Goal: Task Accomplishment & Management: Use online tool/utility

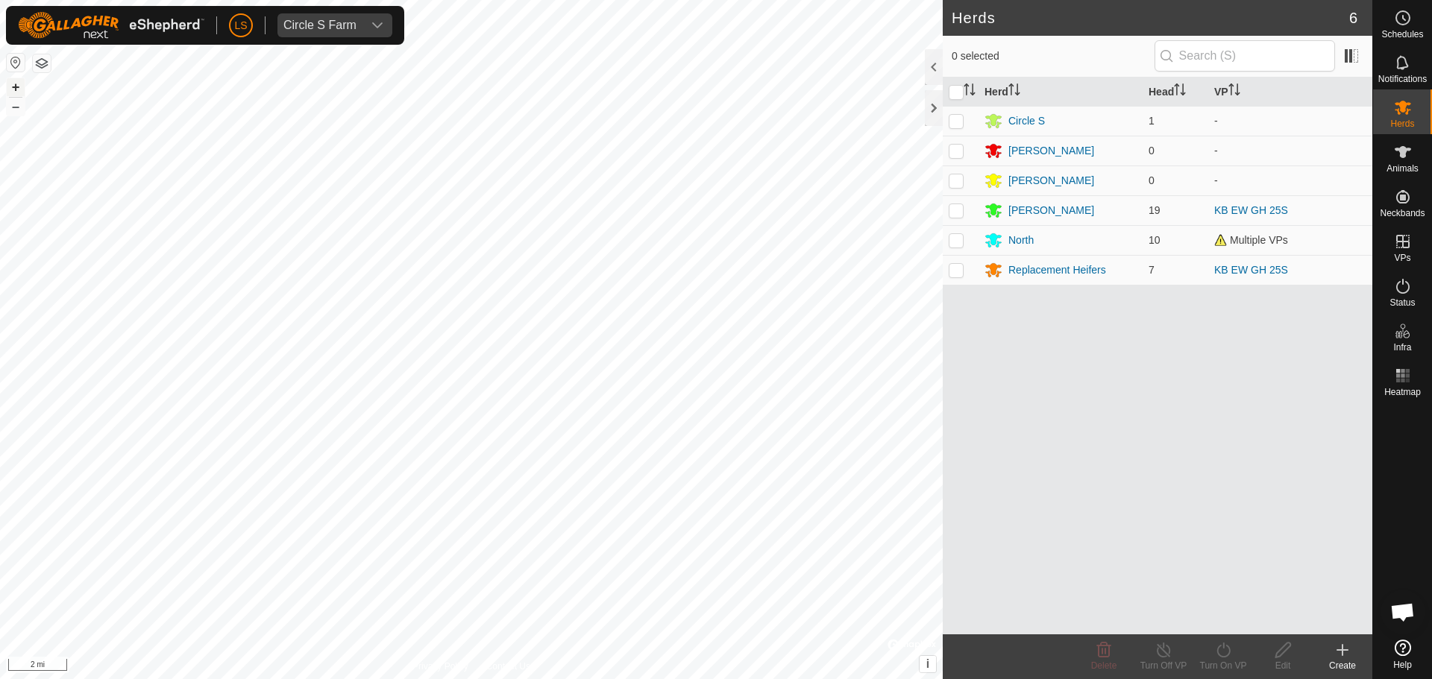
click at [16, 87] on button "+" at bounding box center [16, 87] width 18 height 18
click at [14, 89] on button "+" at bounding box center [16, 87] width 18 height 18
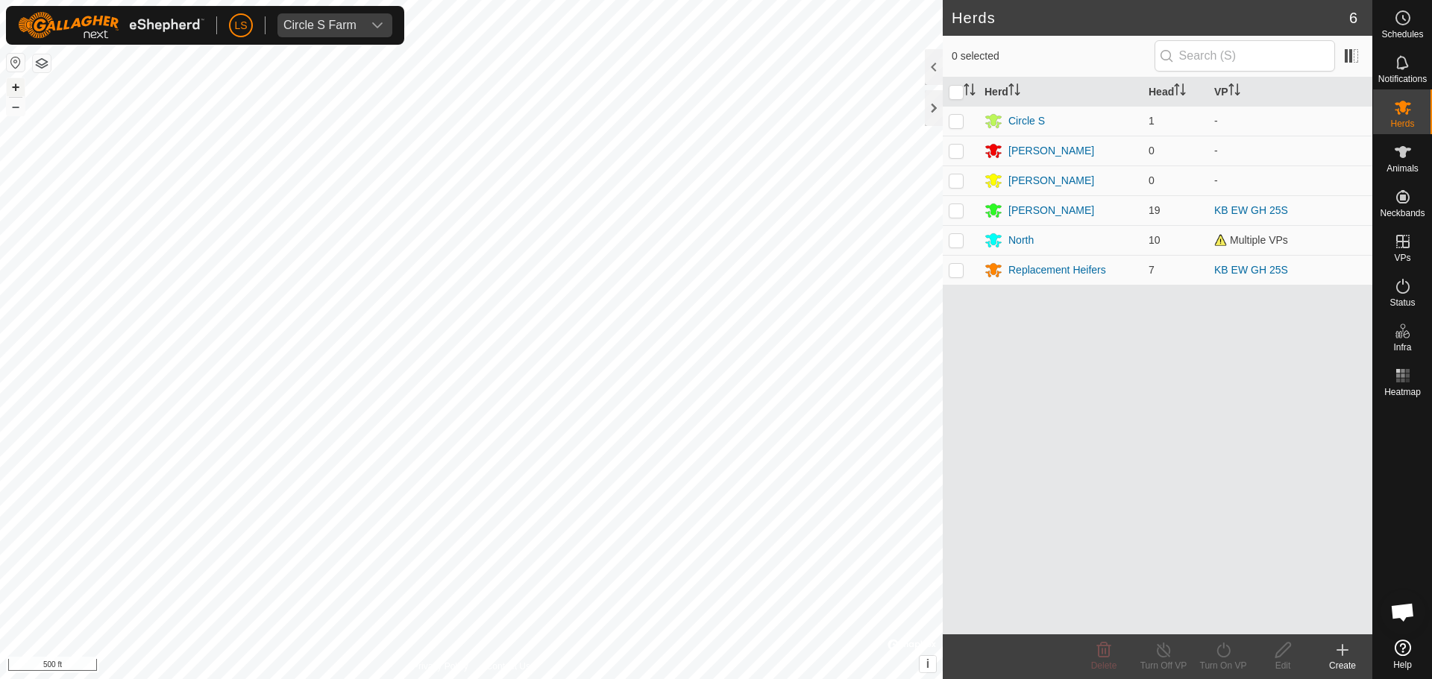
click at [20, 88] on button "+" at bounding box center [16, 87] width 18 height 18
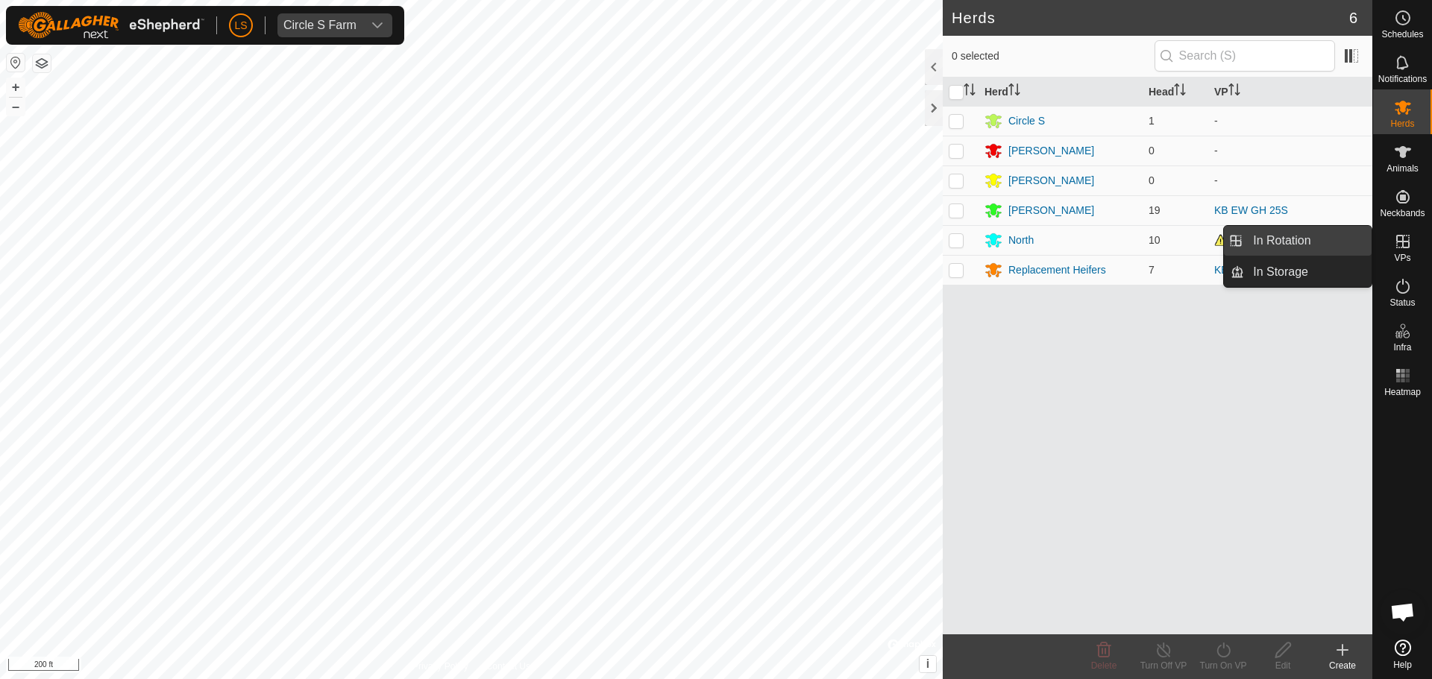
click at [1336, 242] on link "In Rotation" at bounding box center [1308, 241] width 128 height 30
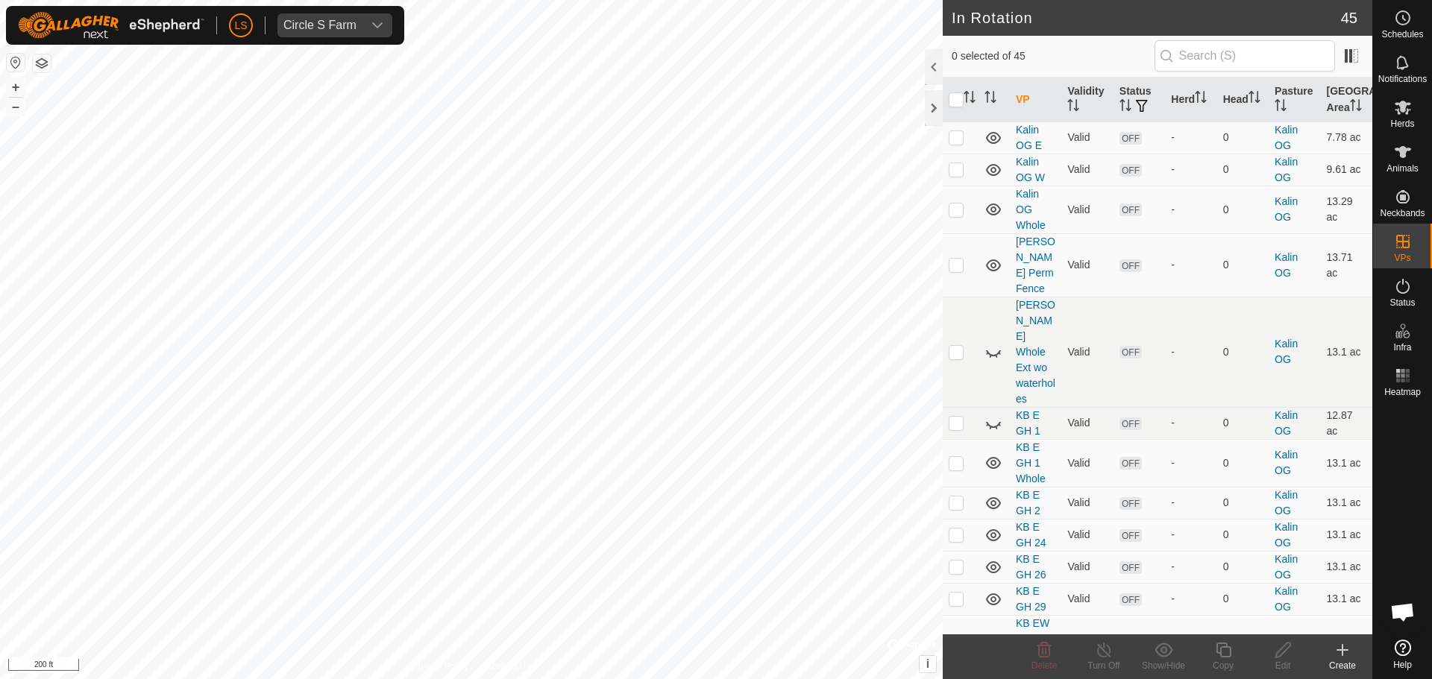
scroll to position [1025, 0]
click at [959, 453] on p-checkbox at bounding box center [956, 459] width 15 height 12
checkbox input "false"
click at [956, 493] on p-tablecheckbox at bounding box center [956, 499] width 15 height 12
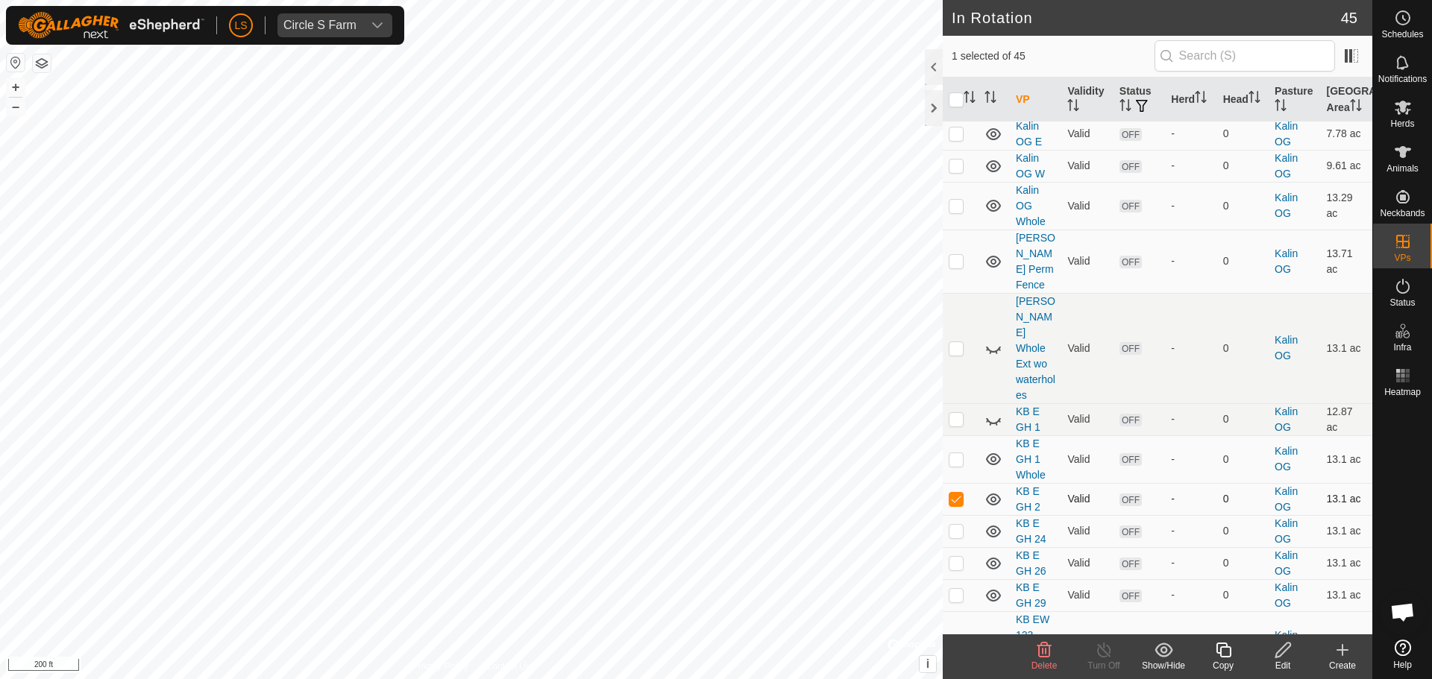
click at [956, 493] on p-tablecheckbox at bounding box center [956, 499] width 15 height 12
checkbox input "false"
click at [959, 637] on p-checkbox at bounding box center [956, 643] width 15 height 12
checkbox input "false"
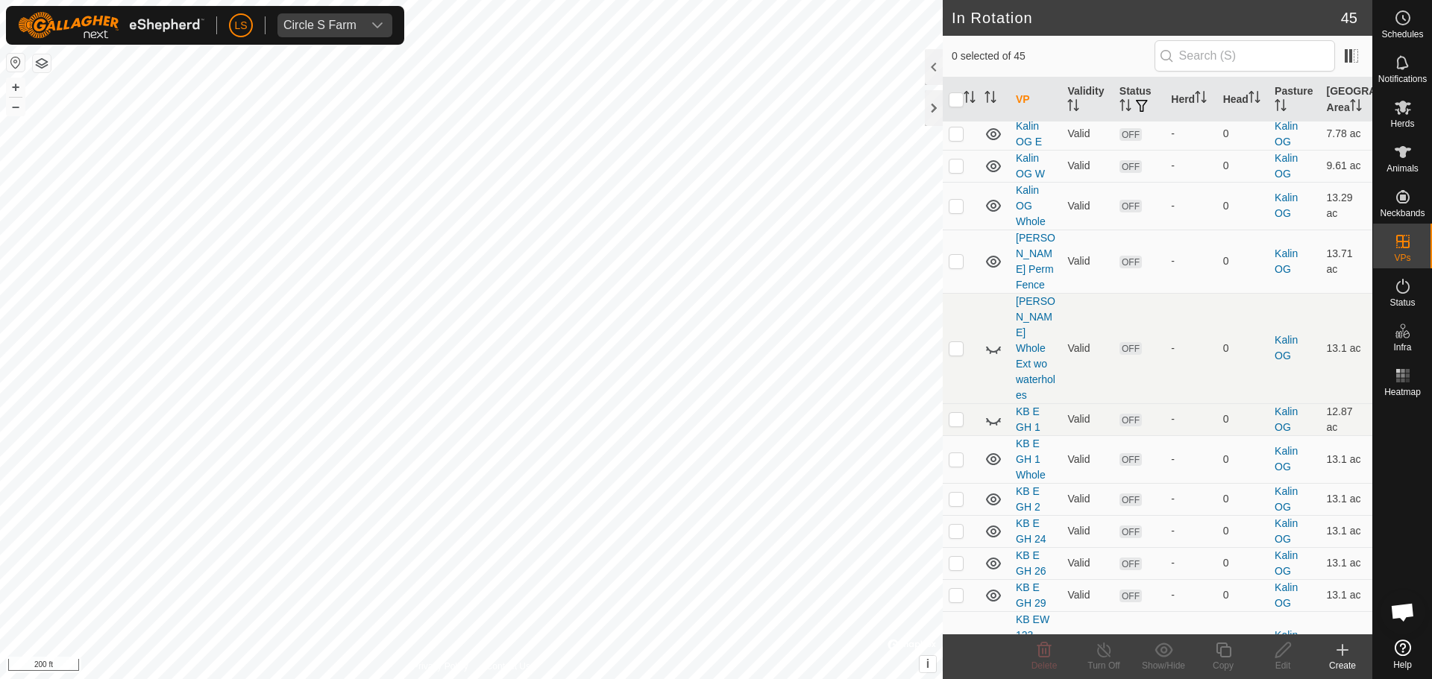
checkbox input "false"
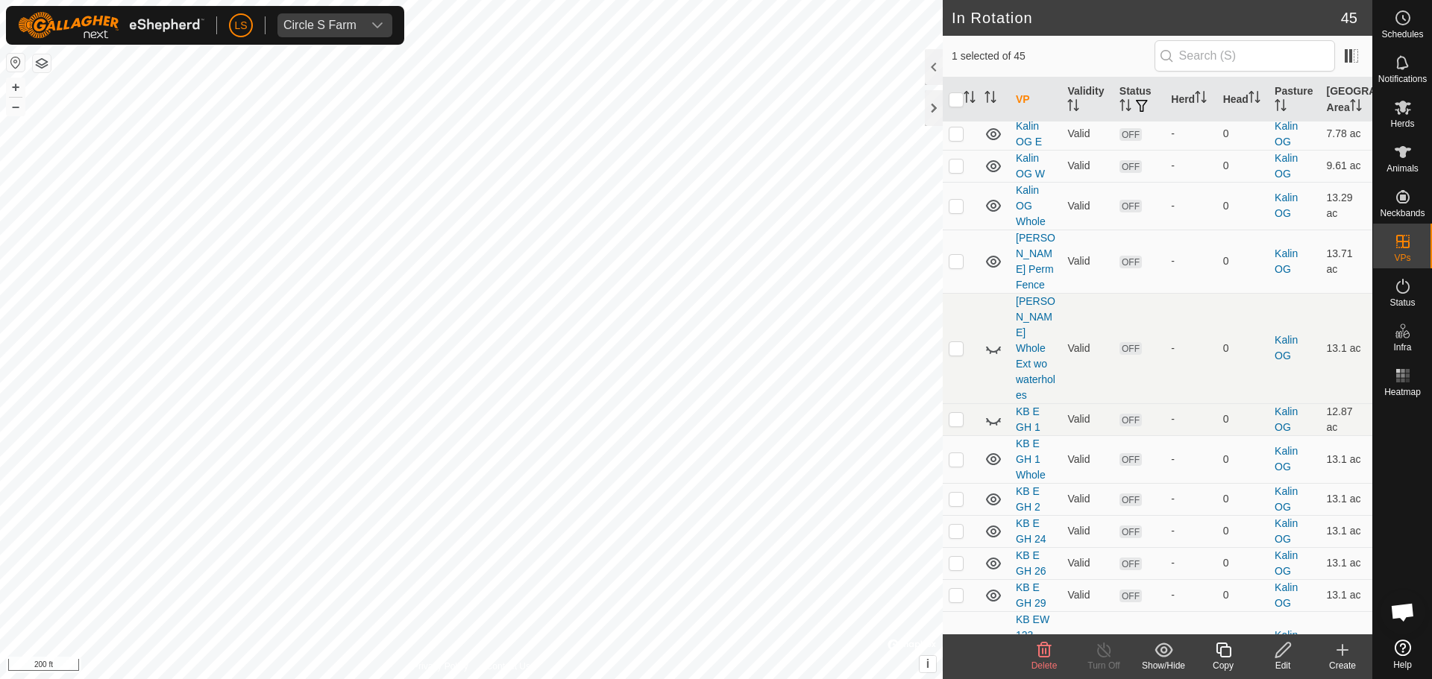
checkbox input "false"
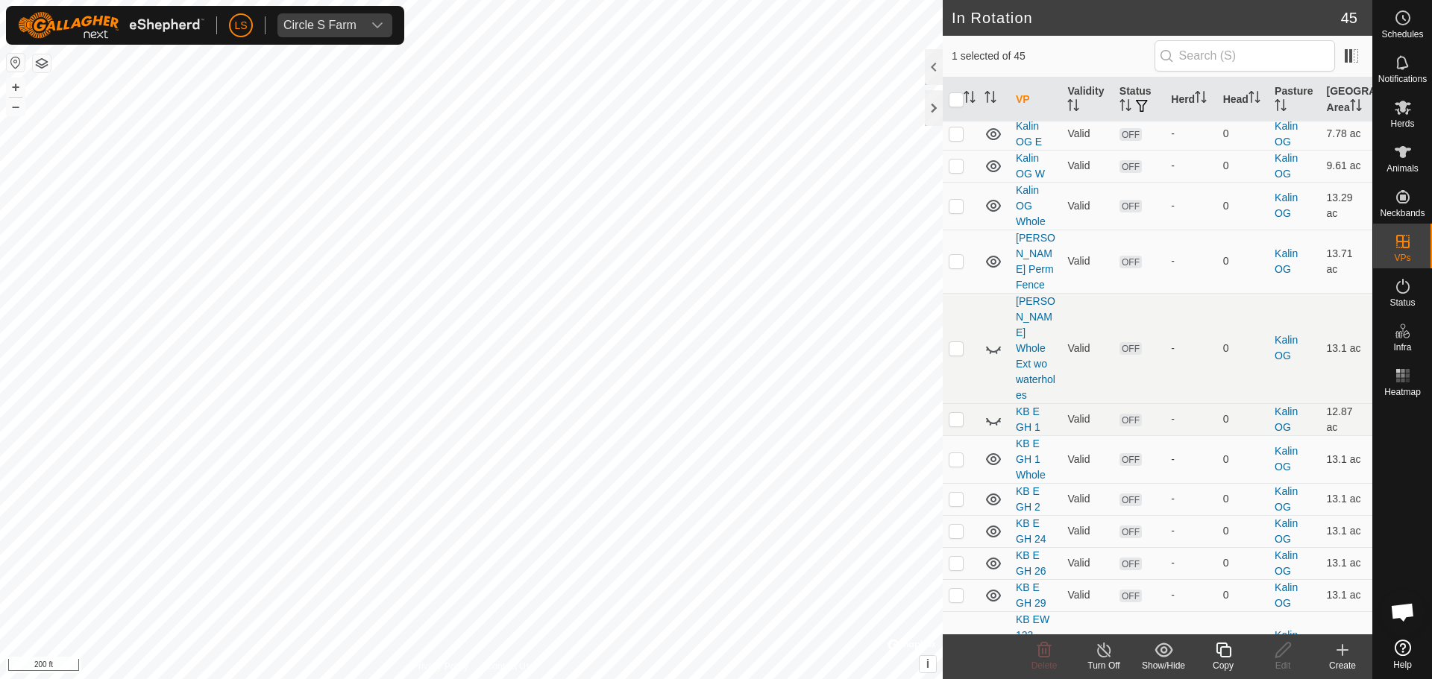
checkbox input "false"
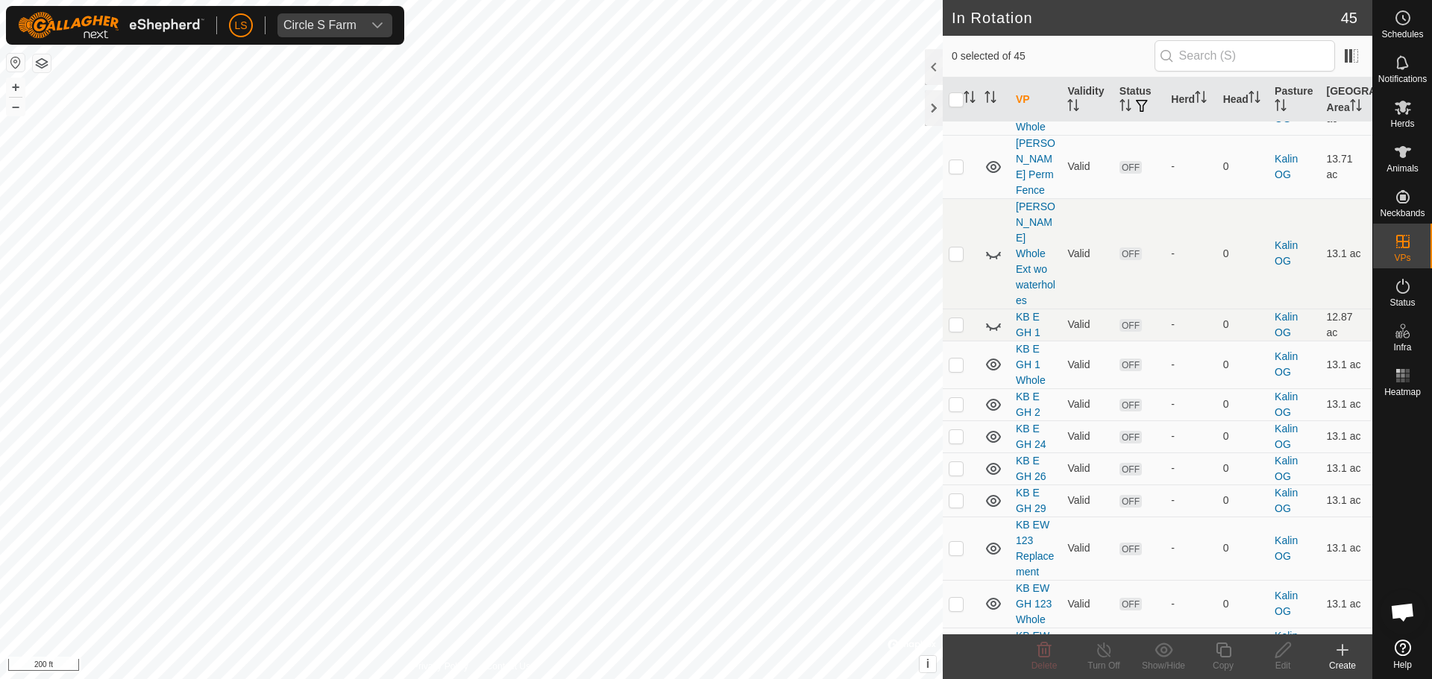
scroll to position [1121, 0]
checkbox input "false"
click at [958, 637] on p-checkbox at bounding box center [956, 643] width 15 height 12
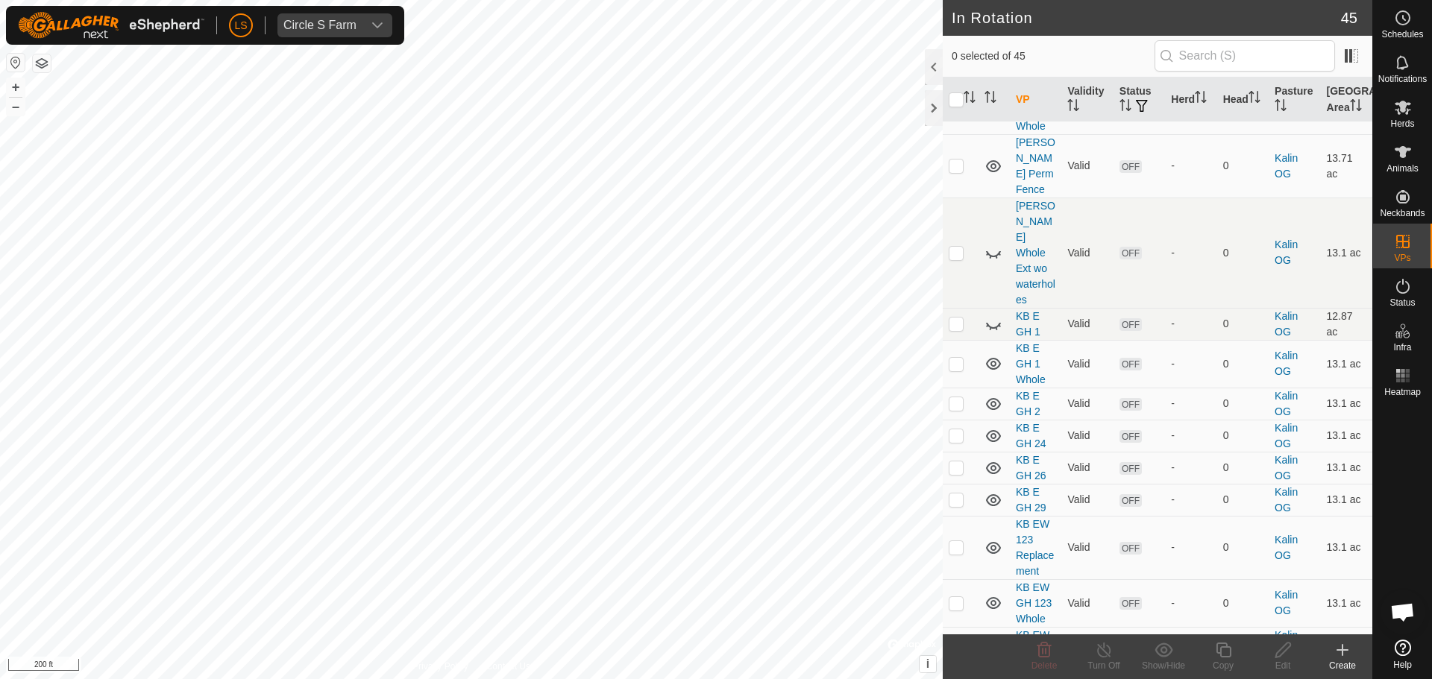
checkbox input "true"
click at [1286, 654] on icon at bounding box center [1283, 650] width 19 height 18
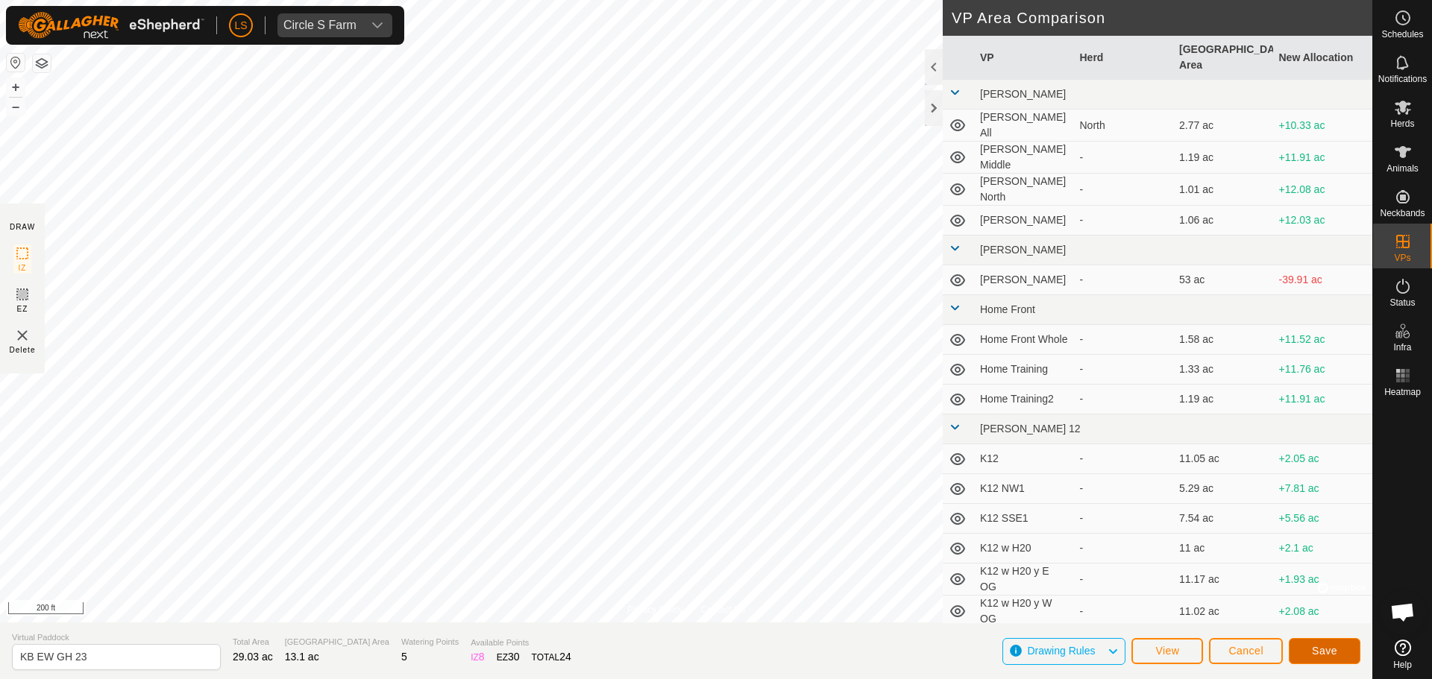
click at [1322, 655] on span "Save" at bounding box center [1324, 651] width 25 height 12
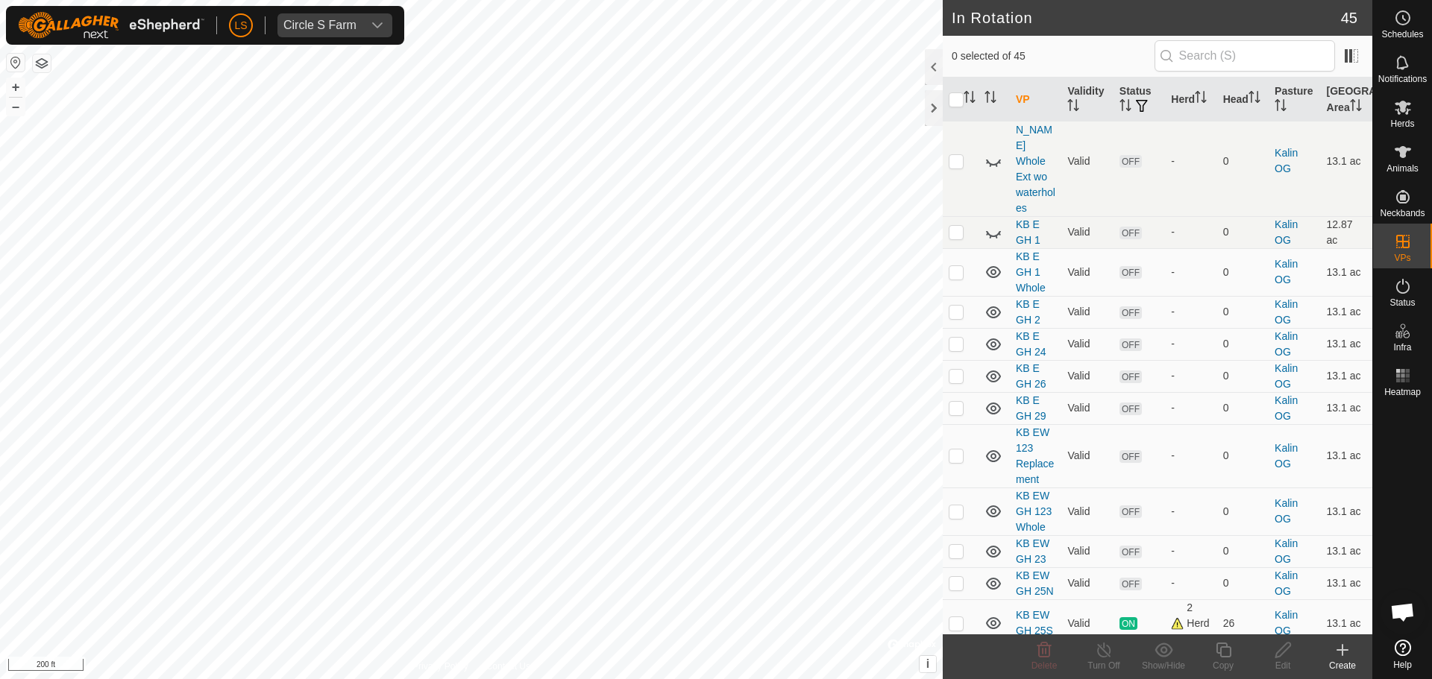
scroll to position [1213, 0]
click at [953, 617] on p-checkbox at bounding box center [956, 623] width 15 height 12
click at [958, 617] on p-checkbox at bounding box center [956, 623] width 15 height 12
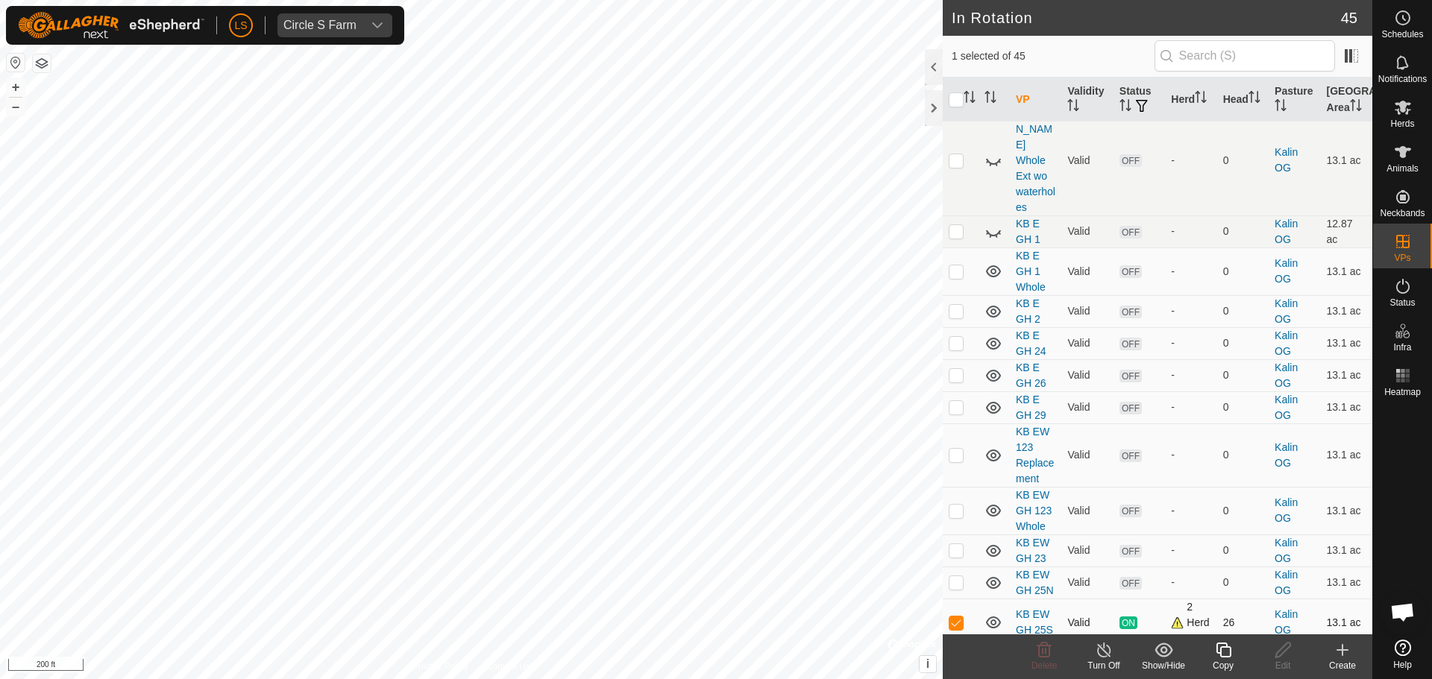
checkbox input "false"
click at [958, 656] on p-checkbox at bounding box center [956, 662] width 15 height 12
checkbox input "false"
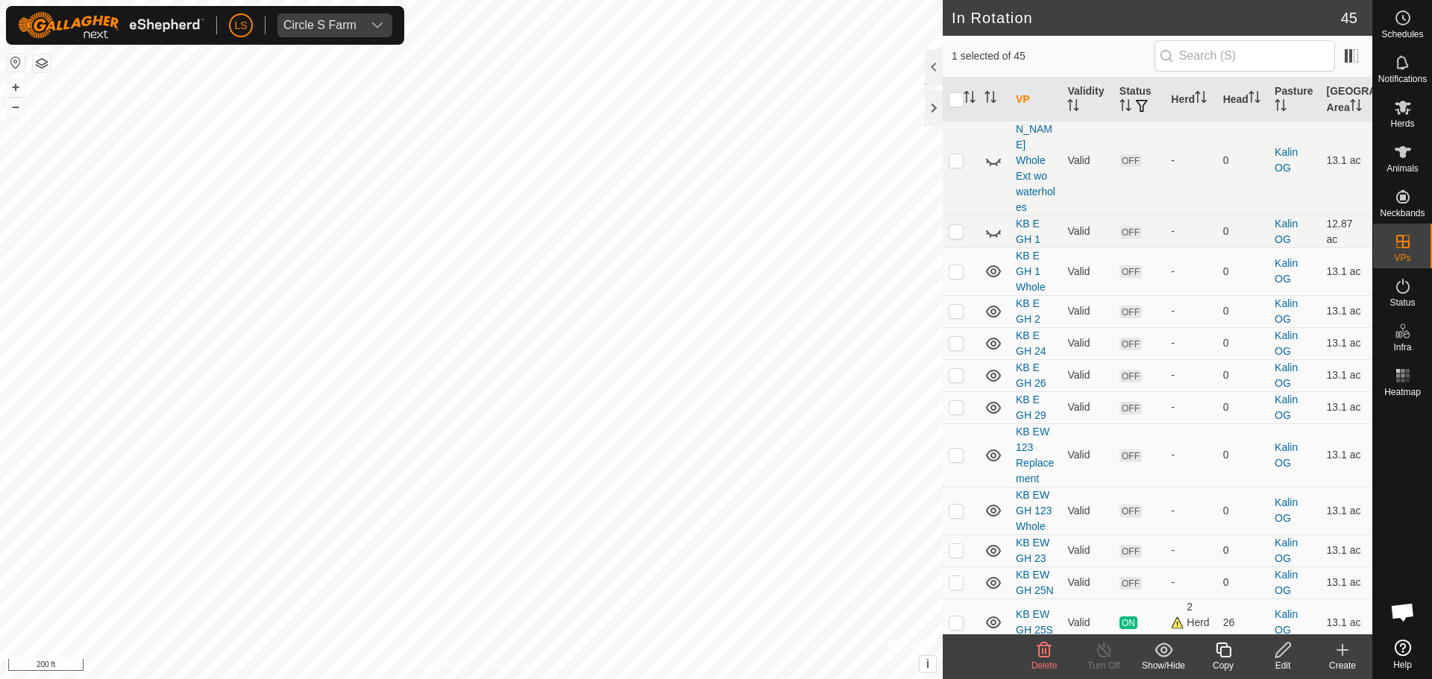
checkbox input "false"
click at [954, 544] on p-checkbox at bounding box center [956, 550] width 15 height 12
click at [958, 535] on td at bounding box center [961, 551] width 36 height 32
checkbox input "false"
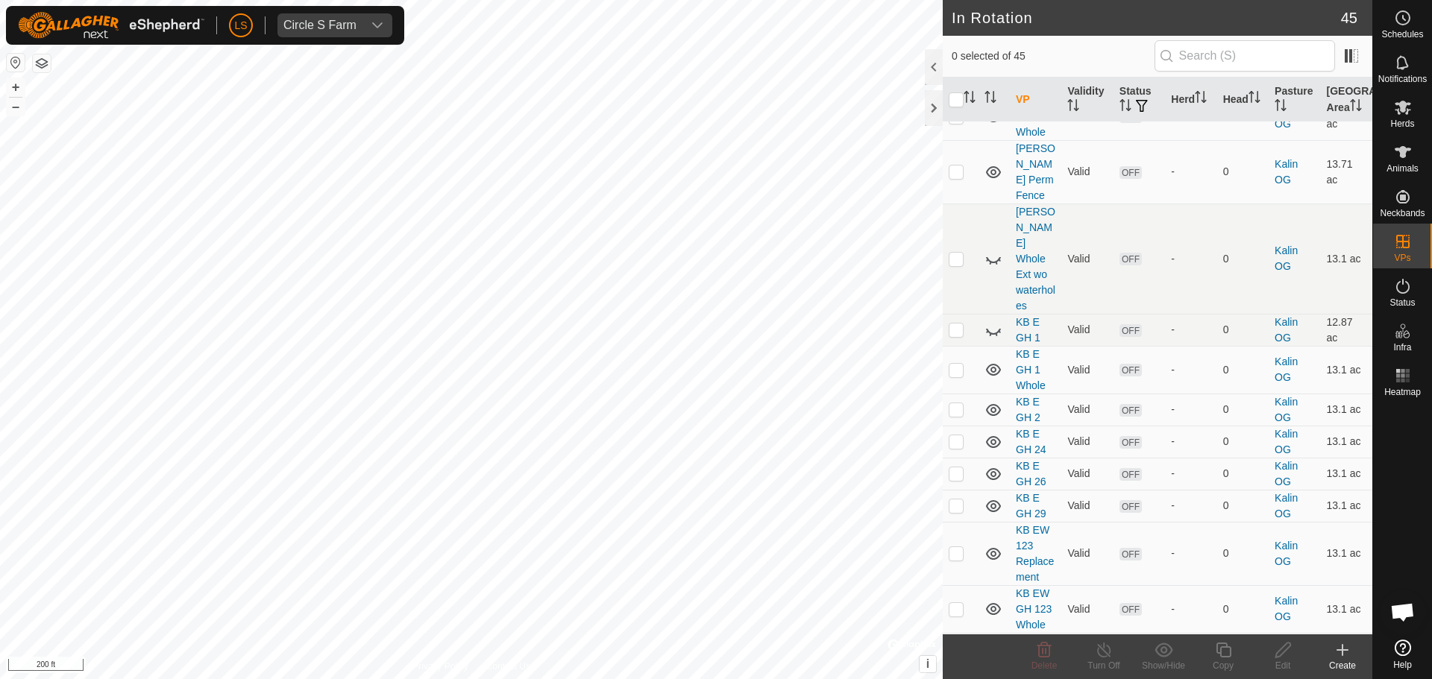
scroll to position [1080, 0]
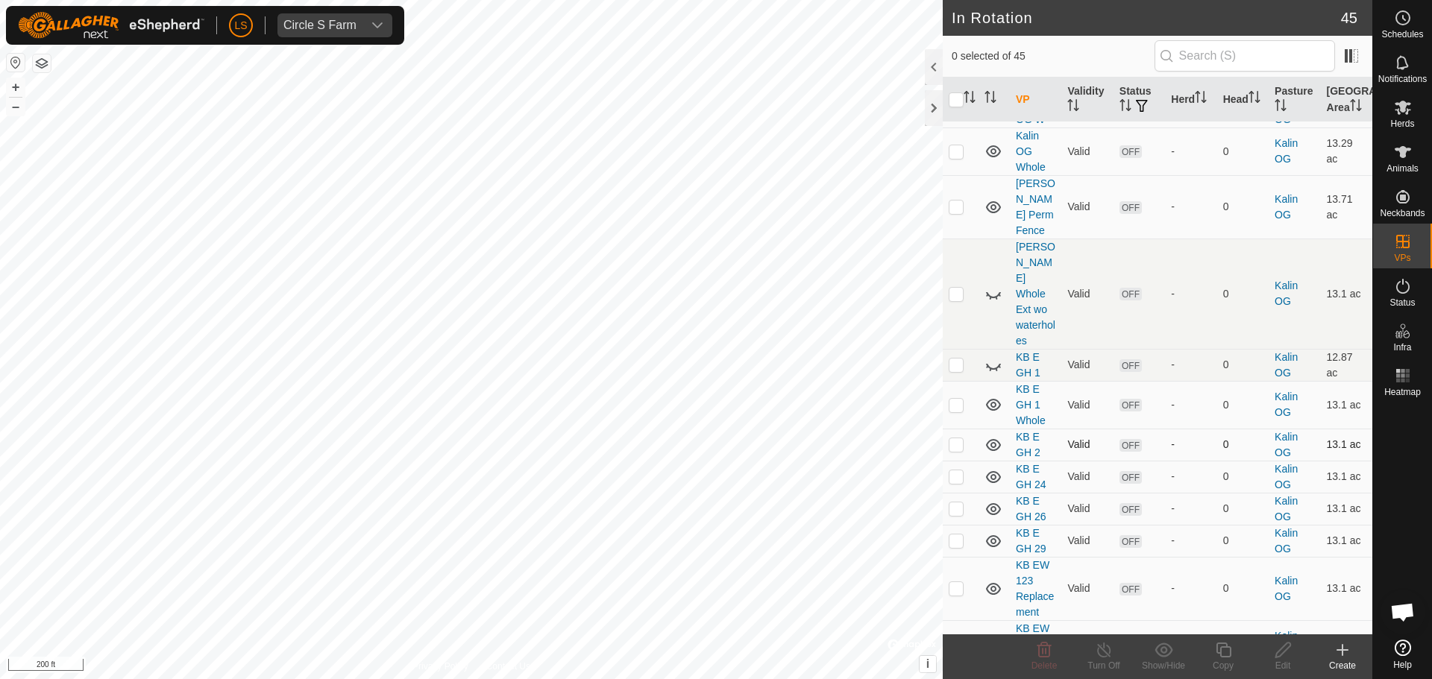
click at [964, 429] on td at bounding box center [961, 445] width 36 height 32
click at [946, 429] on td at bounding box center [961, 445] width 36 height 32
checkbox input "false"
click at [954, 471] on p-checkbox at bounding box center [956, 477] width 15 height 12
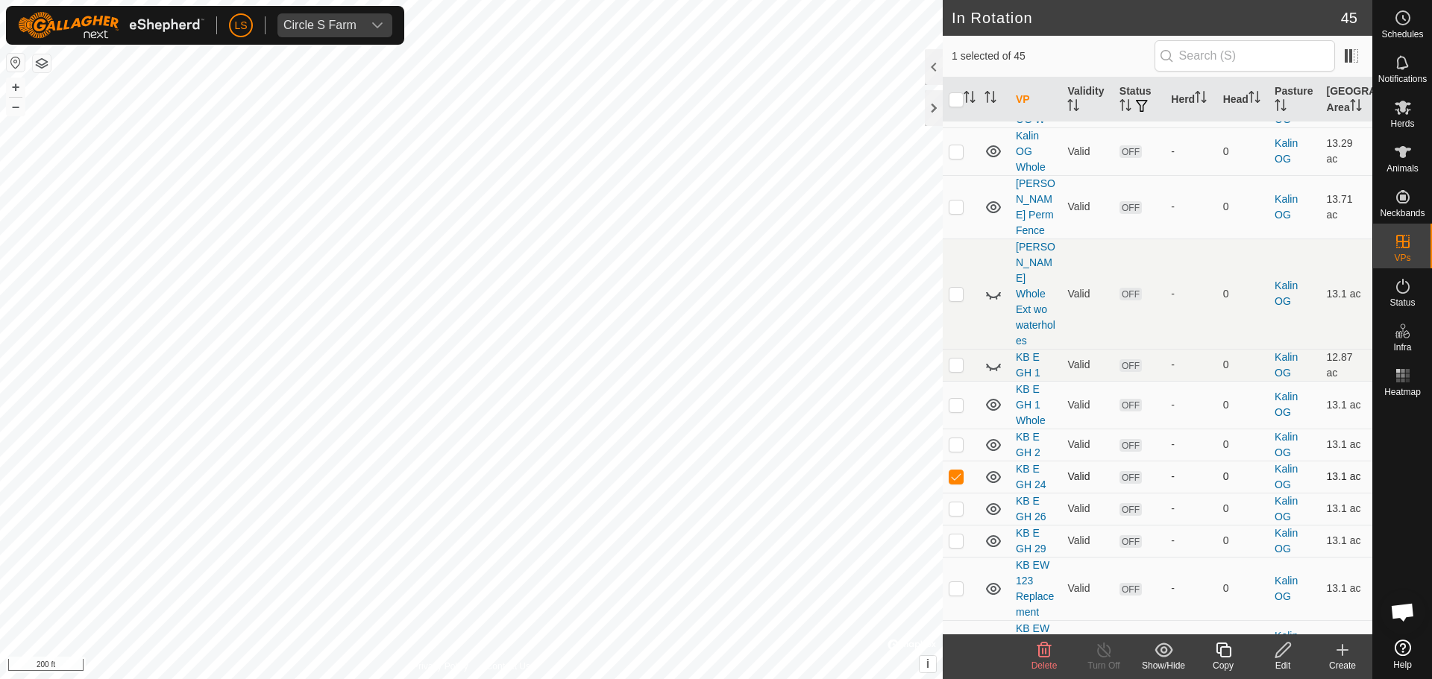
checkbox input "false"
click at [958, 503] on p-checkbox at bounding box center [956, 509] width 15 height 12
checkbox input "false"
click at [955, 535] on p-checkbox at bounding box center [956, 541] width 15 height 12
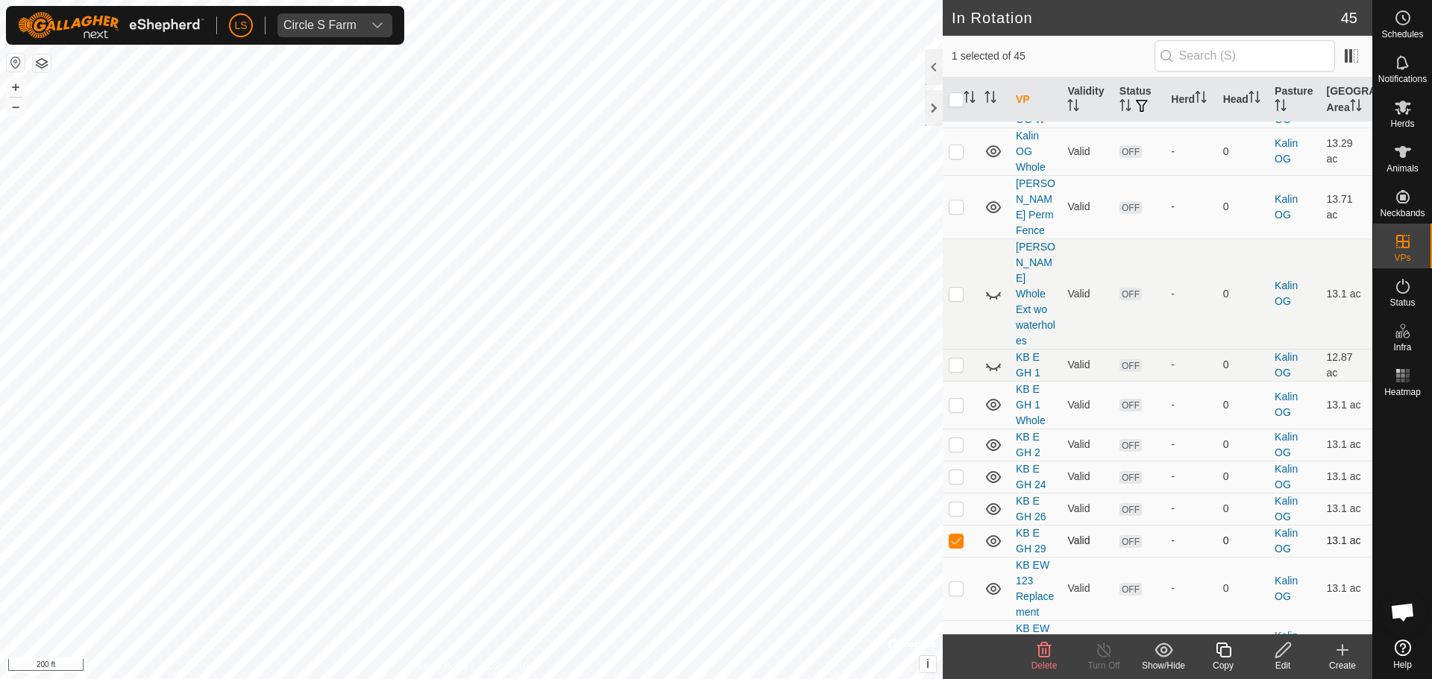
click at [955, 535] on p-checkbox at bounding box center [956, 541] width 15 height 12
checkbox input "false"
click at [957, 582] on p-checkbox at bounding box center [956, 588] width 15 height 12
checkbox input "false"
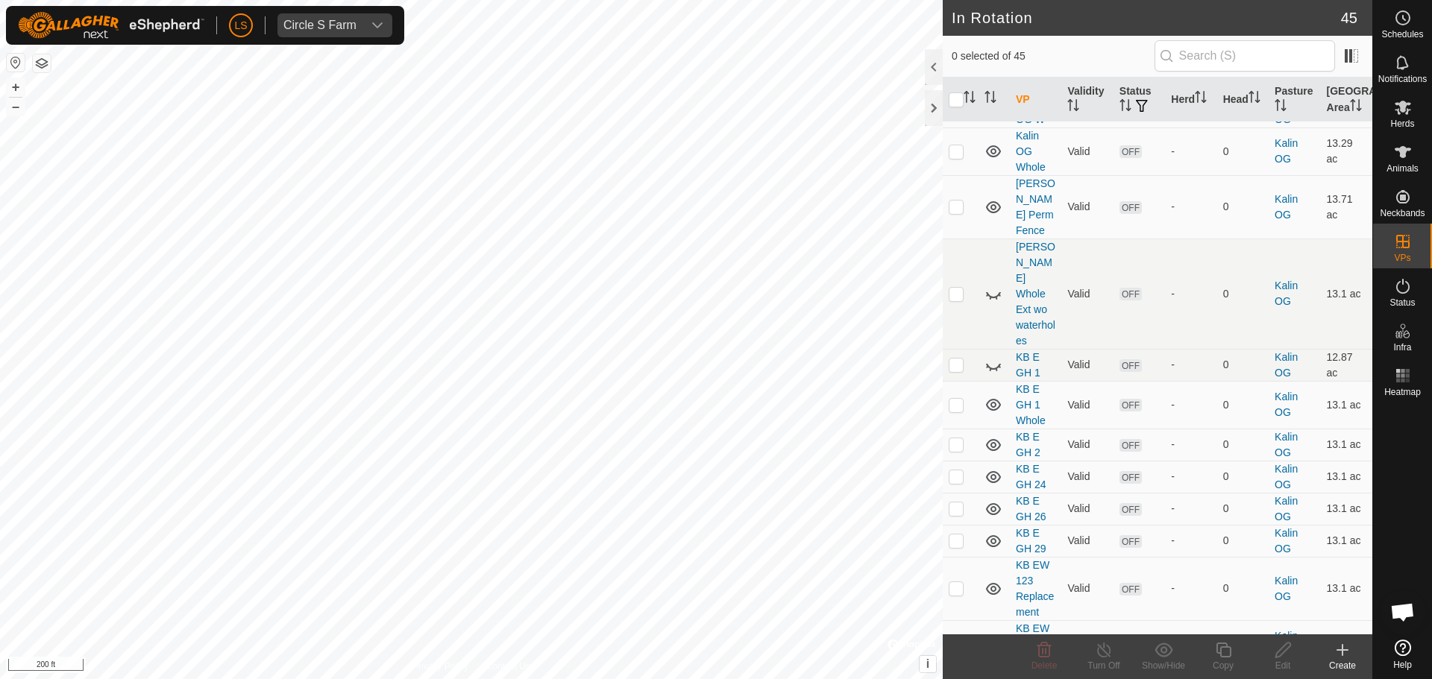
click at [958, 638] on p-checkbox at bounding box center [956, 644] width 15 height 12
checkbox input "false"
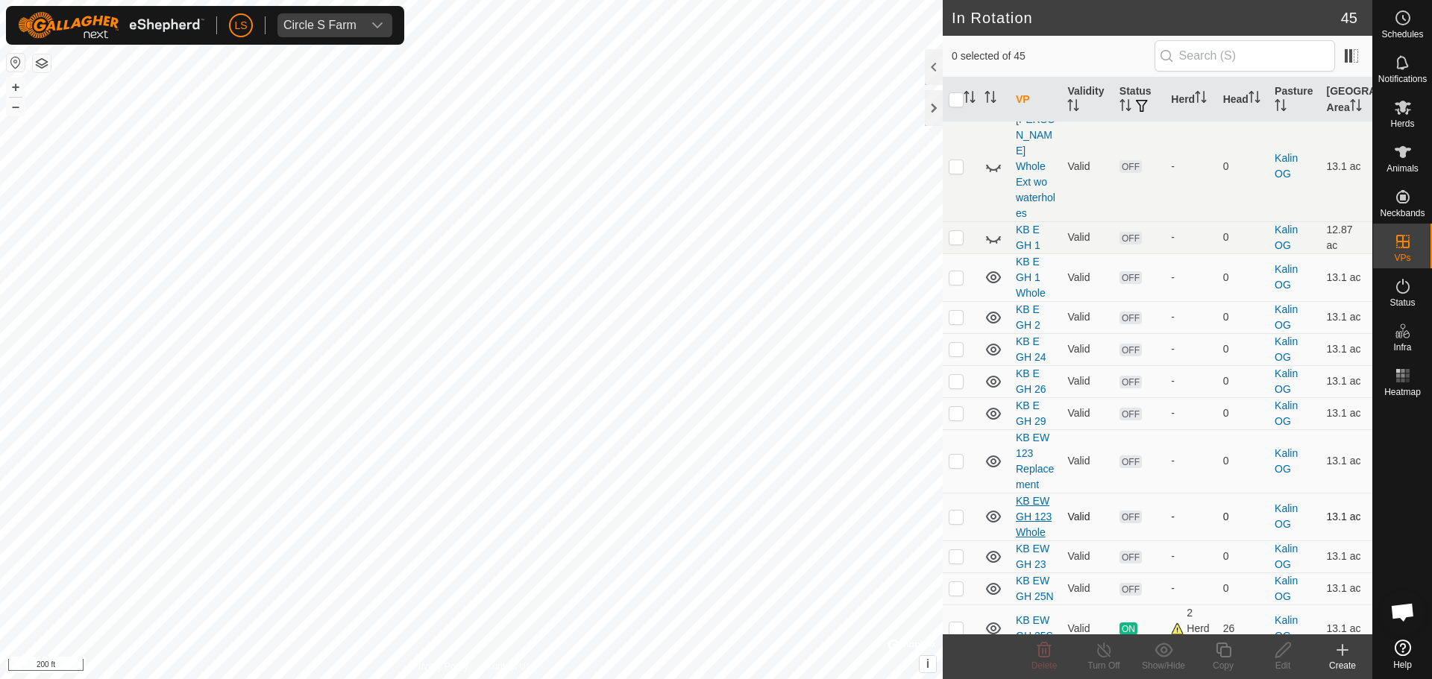
scroll to position [1208, 0]
click at [955, 454] on p-checkbox at bounding box center [956, 460] width 15 height 12
checkbox input "false"
click at [1391, 117] on es-mob-svg-icon at bounding box center [1402, 107] width 27 height 24
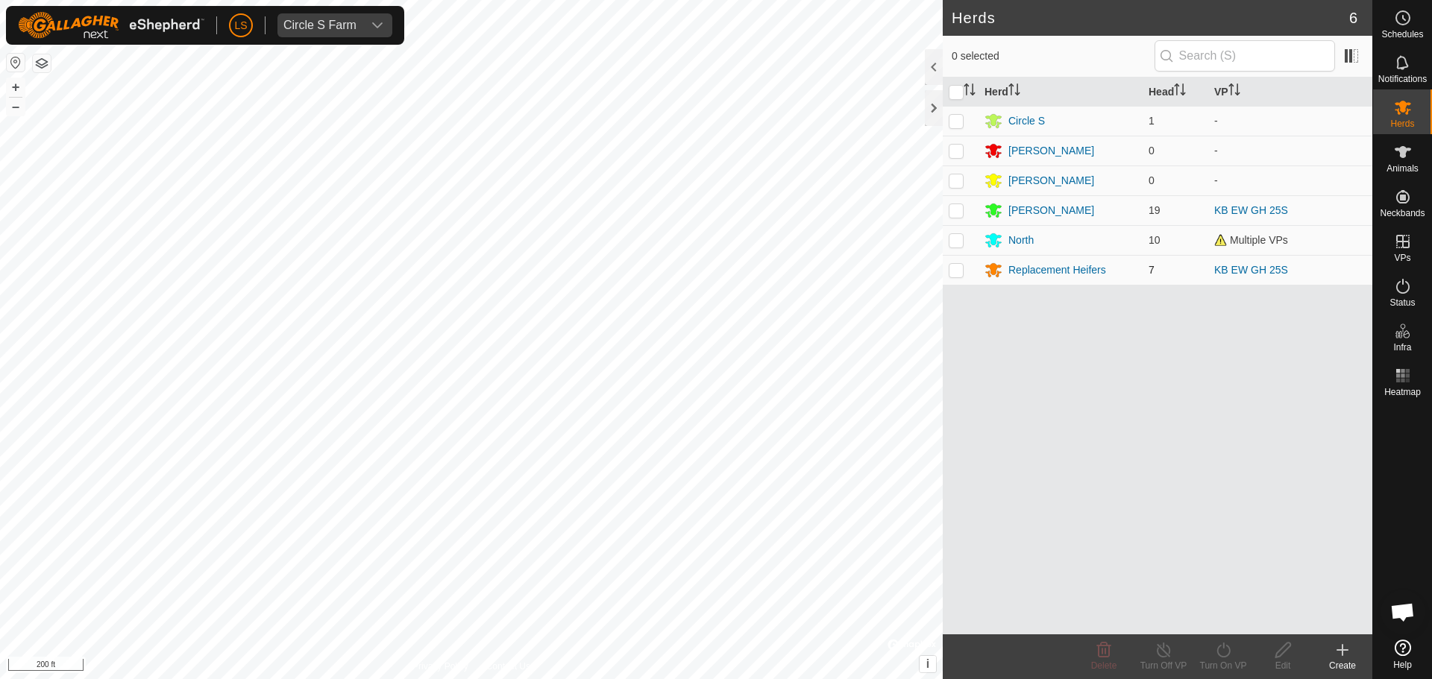
click at [956, 273] on p-checkbox at bounding box center [956, 270] width 15 height 12
checkbox input "true"
click at [1216, 654] on icon at bounding box center [1223, 650] width 19 height 18
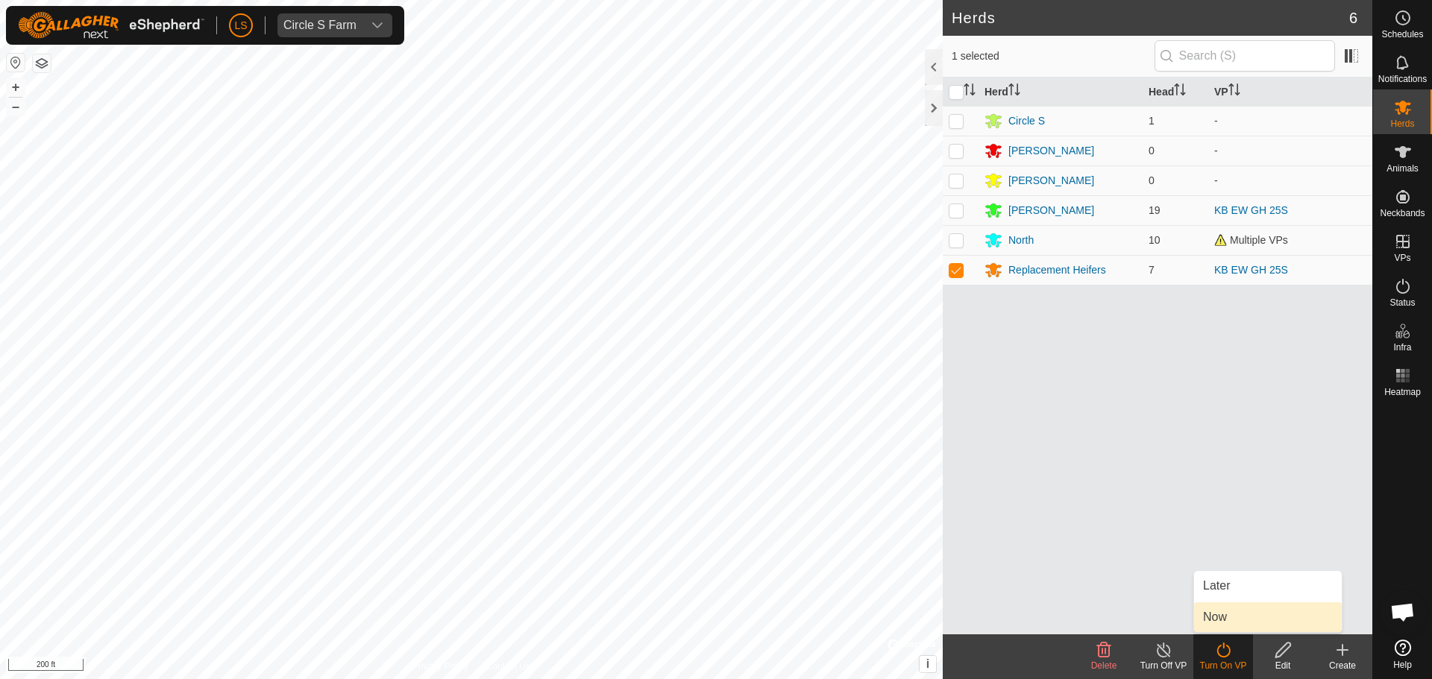
click at [1229, 616] on link "Now" at bounding box center [1268, 618] width 148 height 30
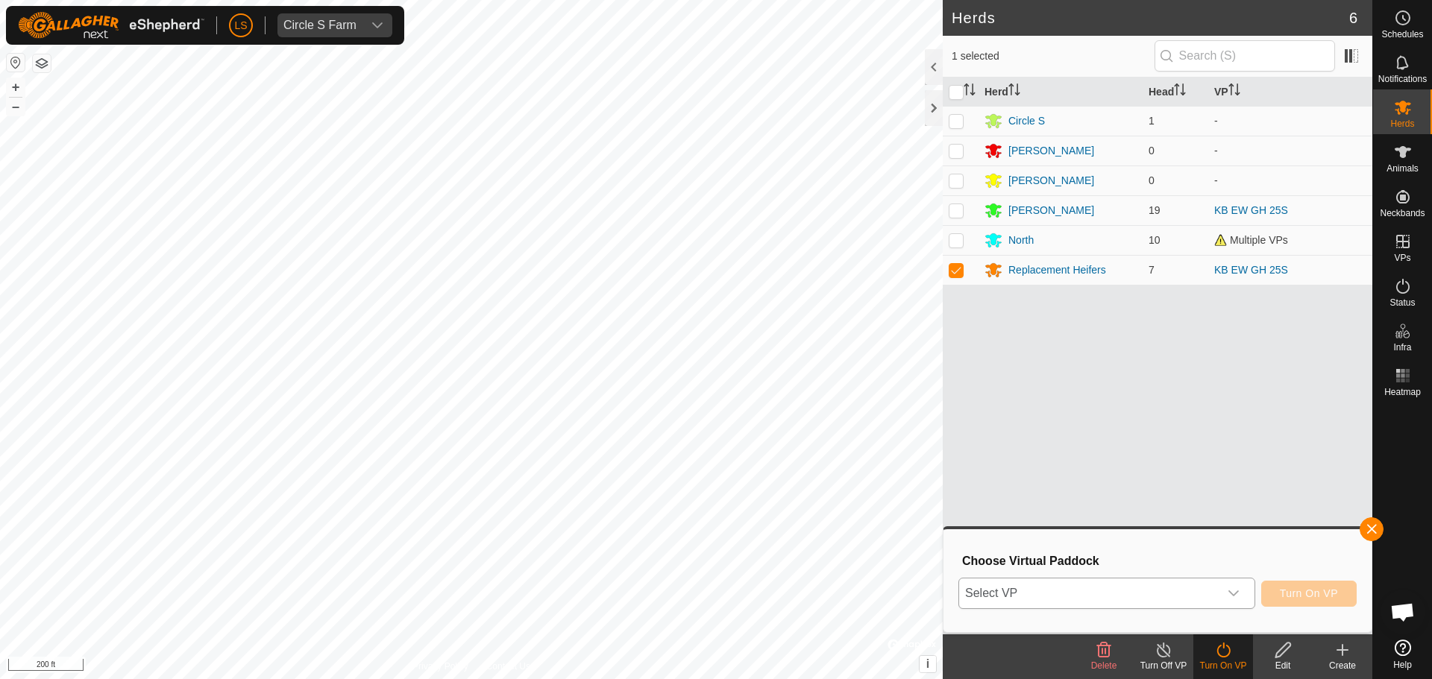
click at [1177, 591] on span "Select VP" at bounding box center [1089, 594] width 260 height 30
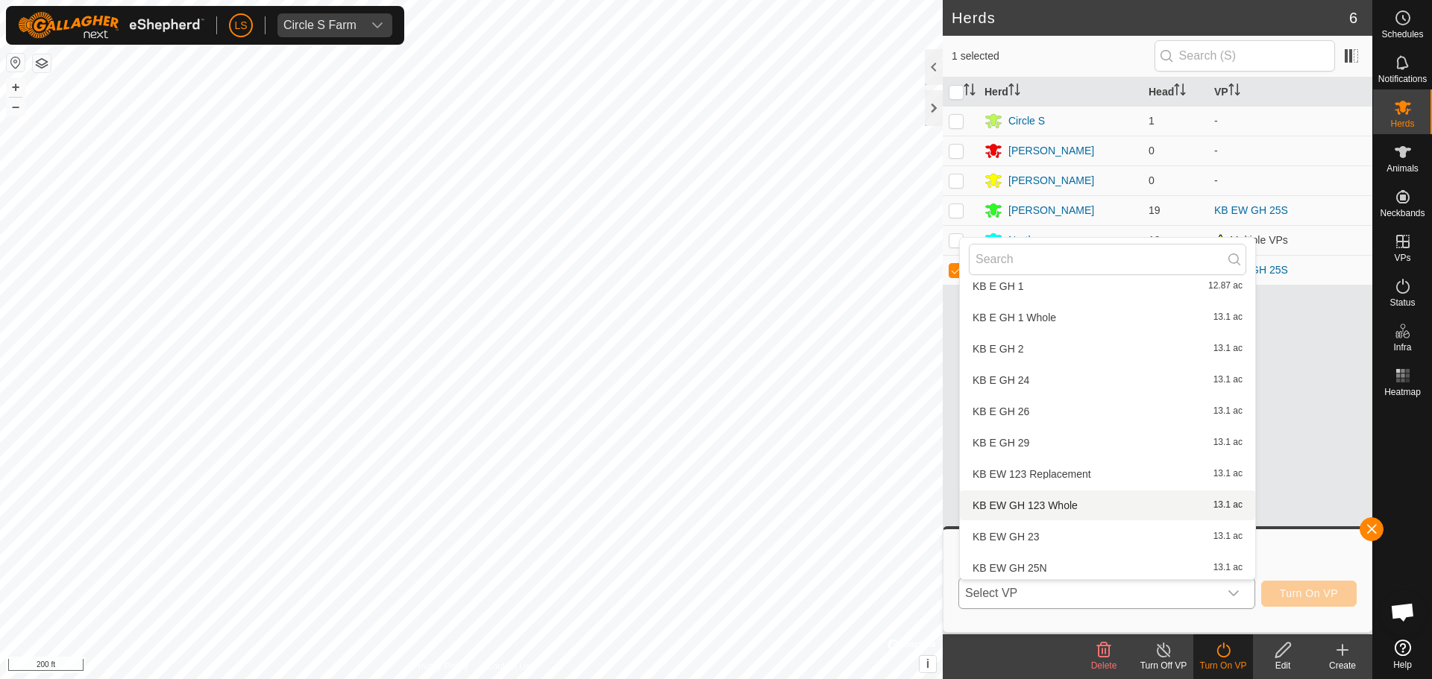
scroll to position [905, 0]
click at [1055, 476] on li "KB EW 123 Replacement 13.1 ac" at bounding box center [1107, 474] width 295 height 30
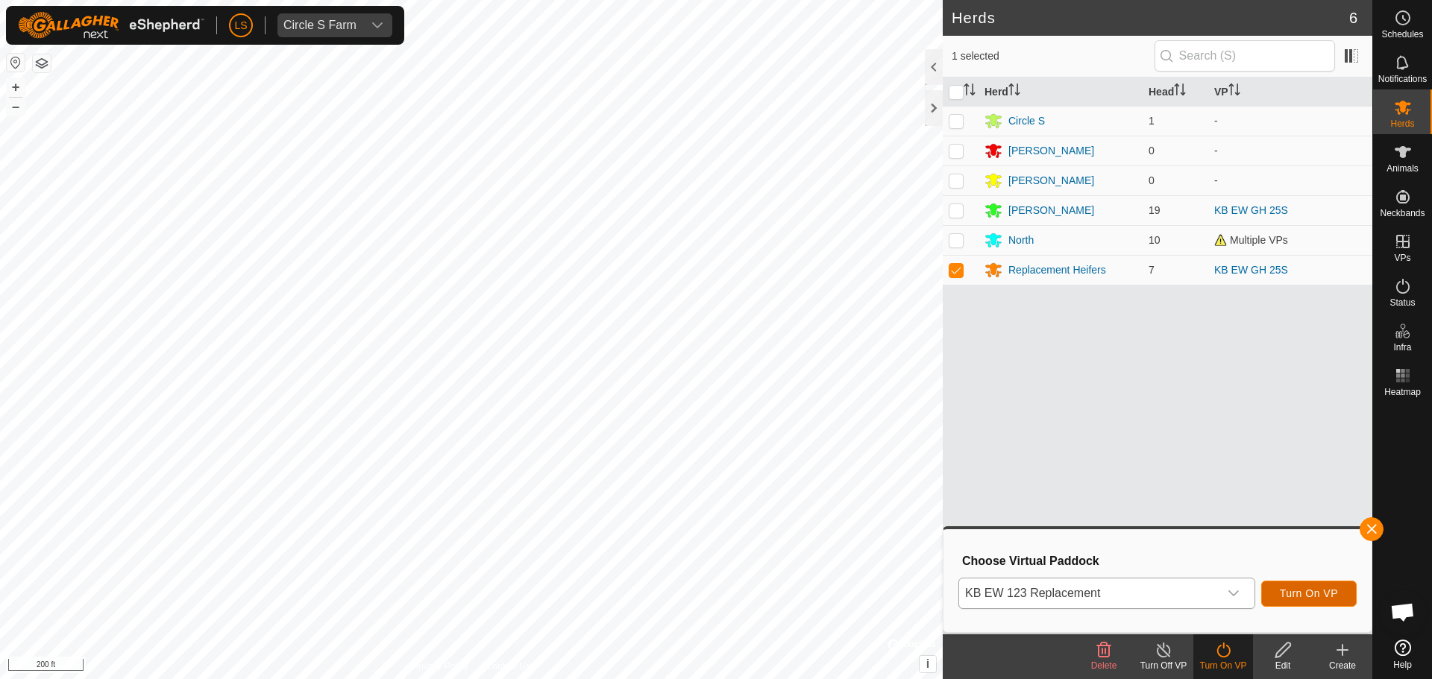
click at [1301, 589] on span "Turn On VP" at bounding box center [1309, 594] width 58 height 12
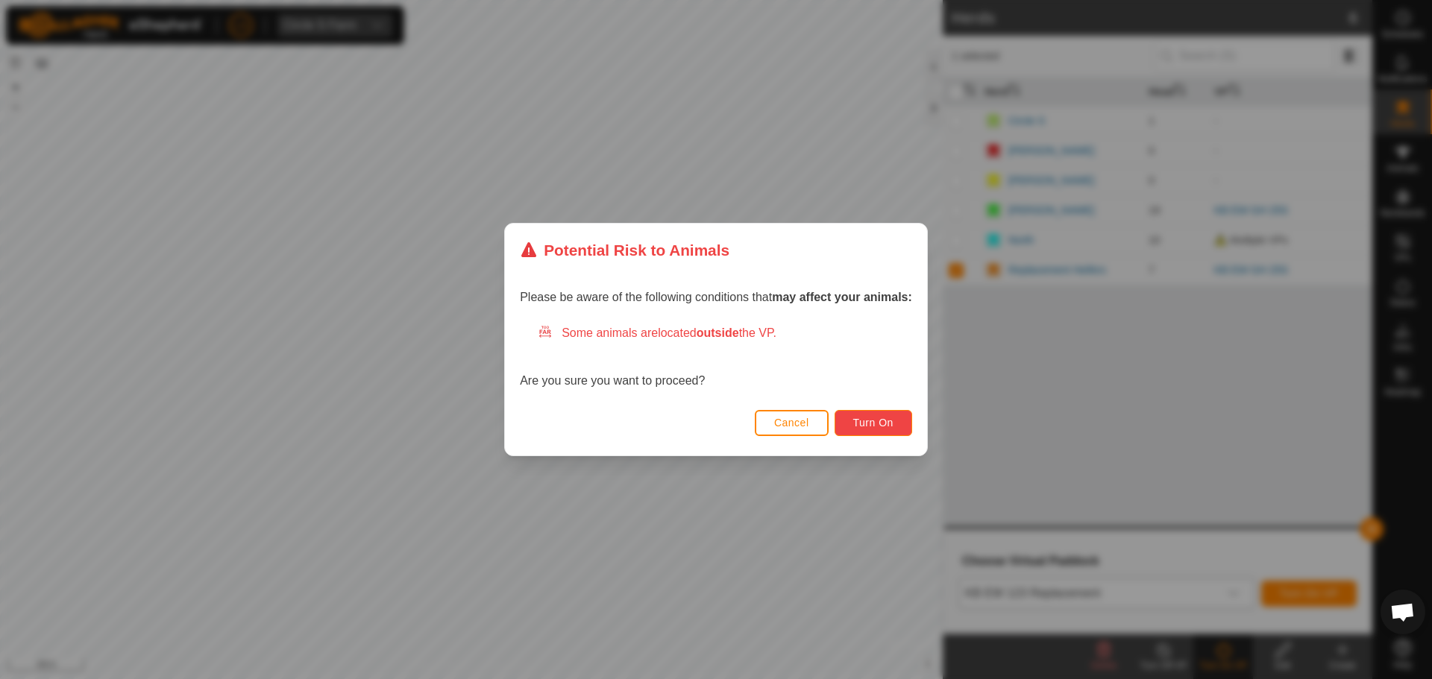
click at [876, 421] on span "Turn On" at bounding box center [873, 423] width 40 height 12
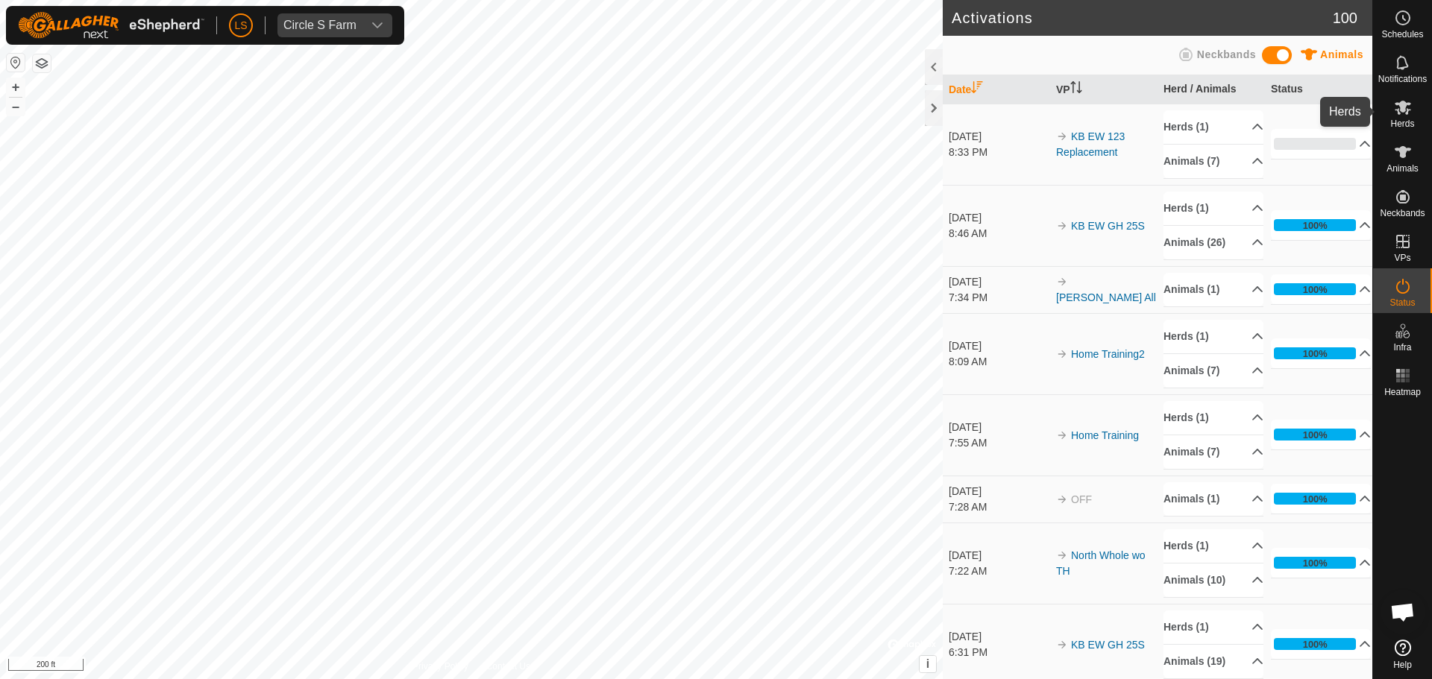
click at [1404, 116] on icon at bounding box center [1403, 107] width 18 height 18
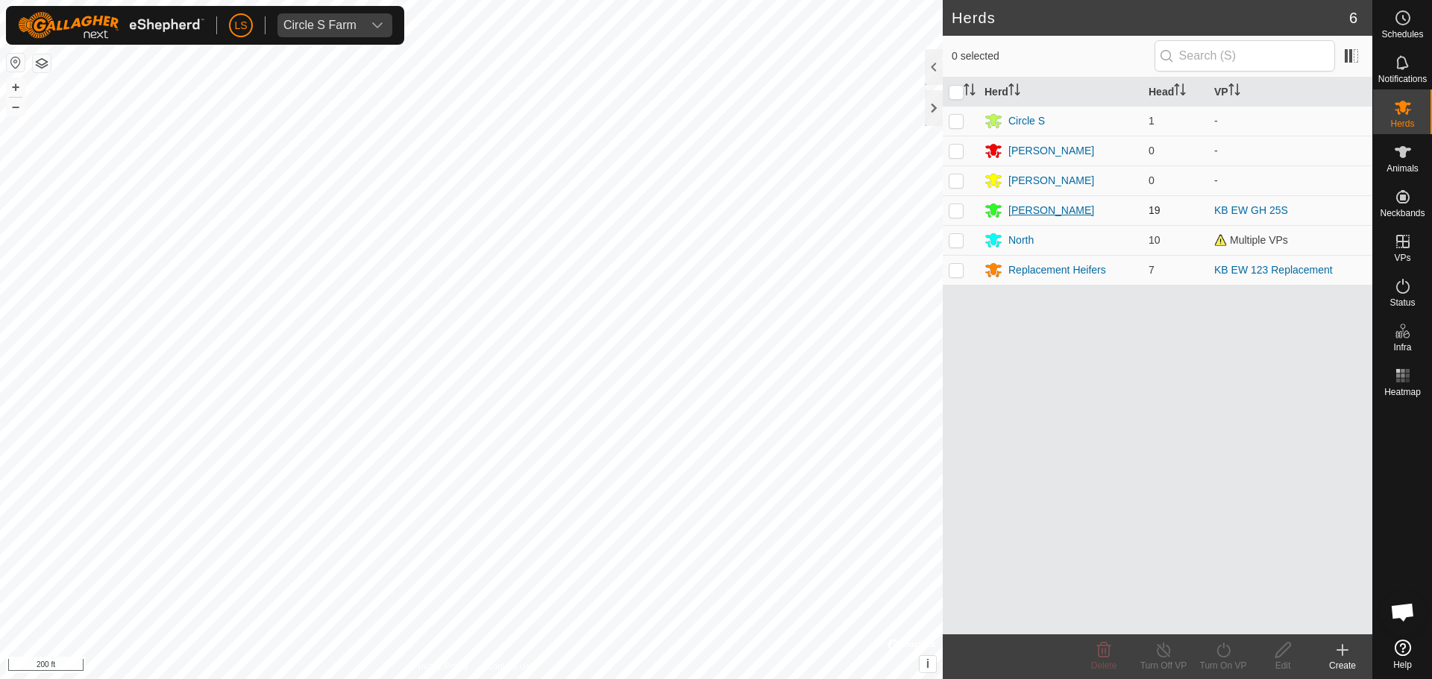
click at [1018, 216] on div "[PERSON_NAME]" at bounding box center [1051, 211] width 86 height 16
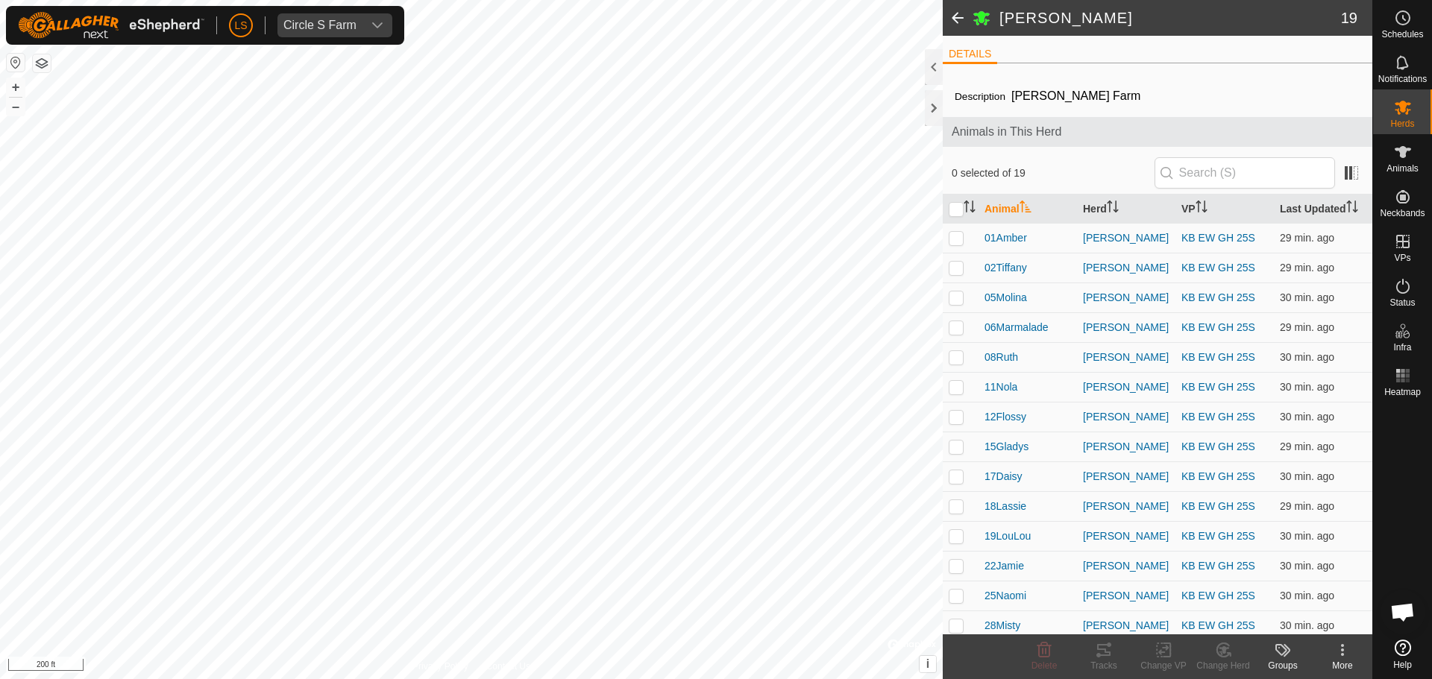
click at [962, 23] on span at bounding box center [958, 18] width 30 height 36
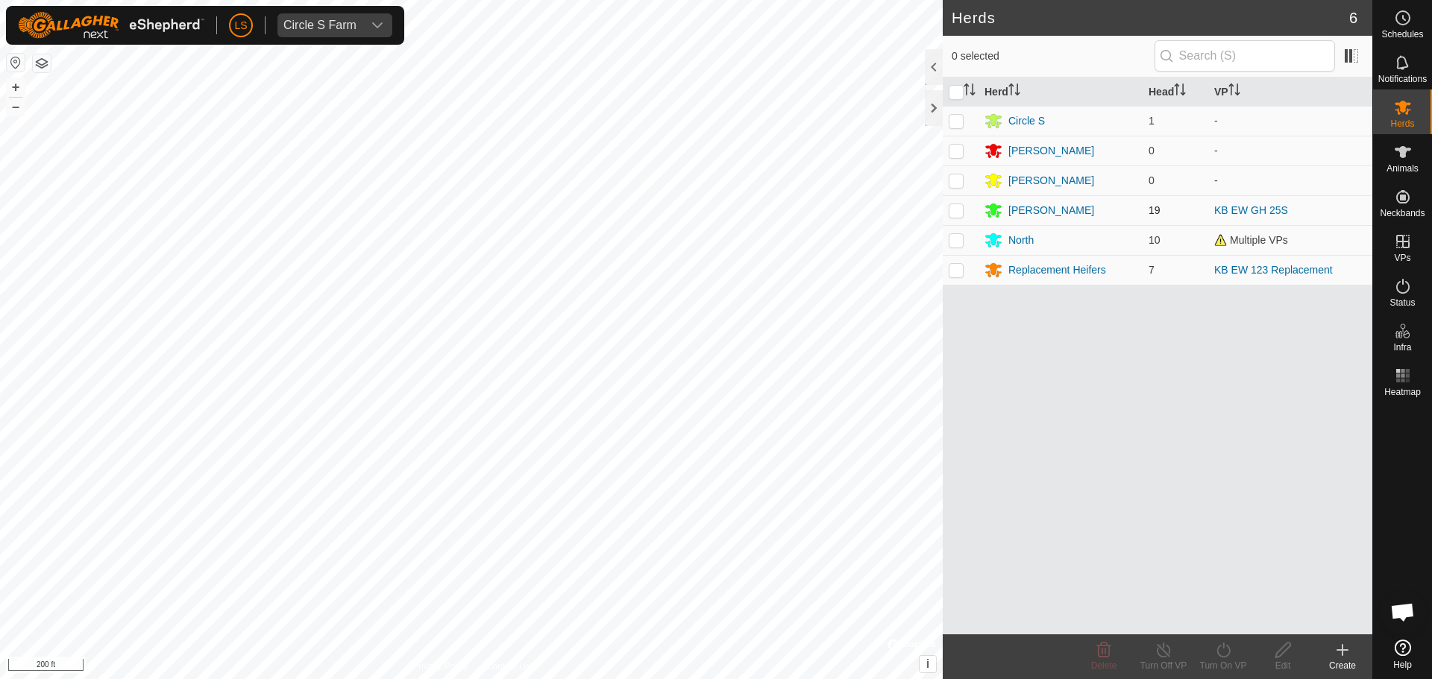
click at [956, 214] on p-checkbox at bounding box center [956, 210] width 15 height 12
checkbox input "true"
click at [1222, 656] on icon at bounding box center [1222, 650] width 13 height 15
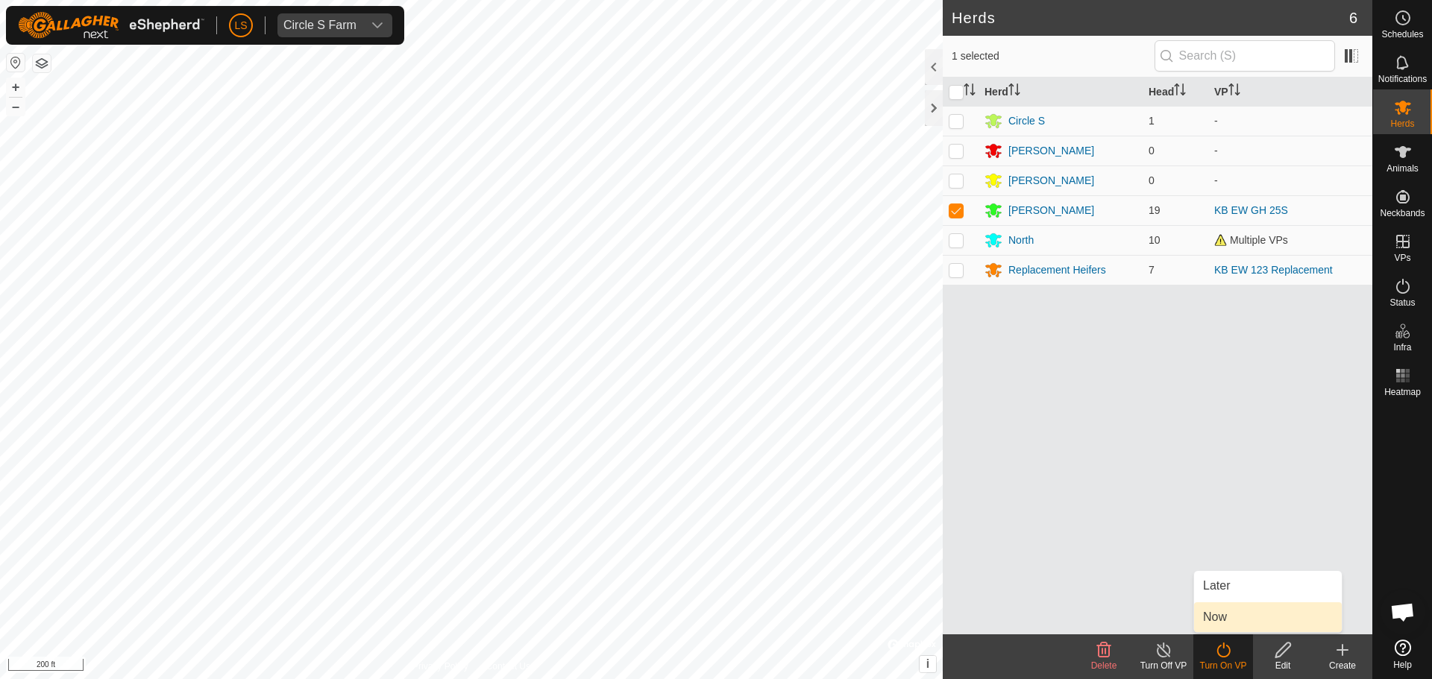
click at [1229, 615] on link "Now" at bounding box center [1268, 618] width 148 height 30
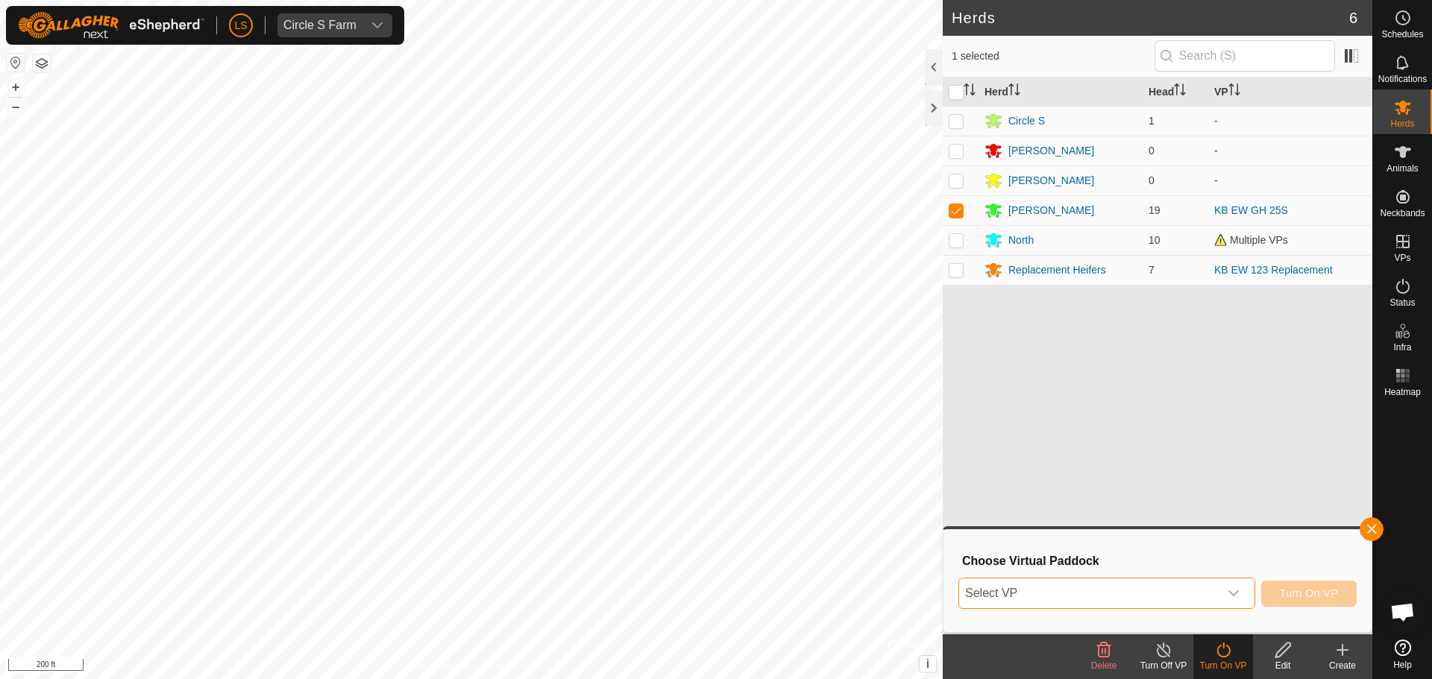
click at [1081, 585] on span "Select VP" at bounding box center [1089, 594] width 260 height 30
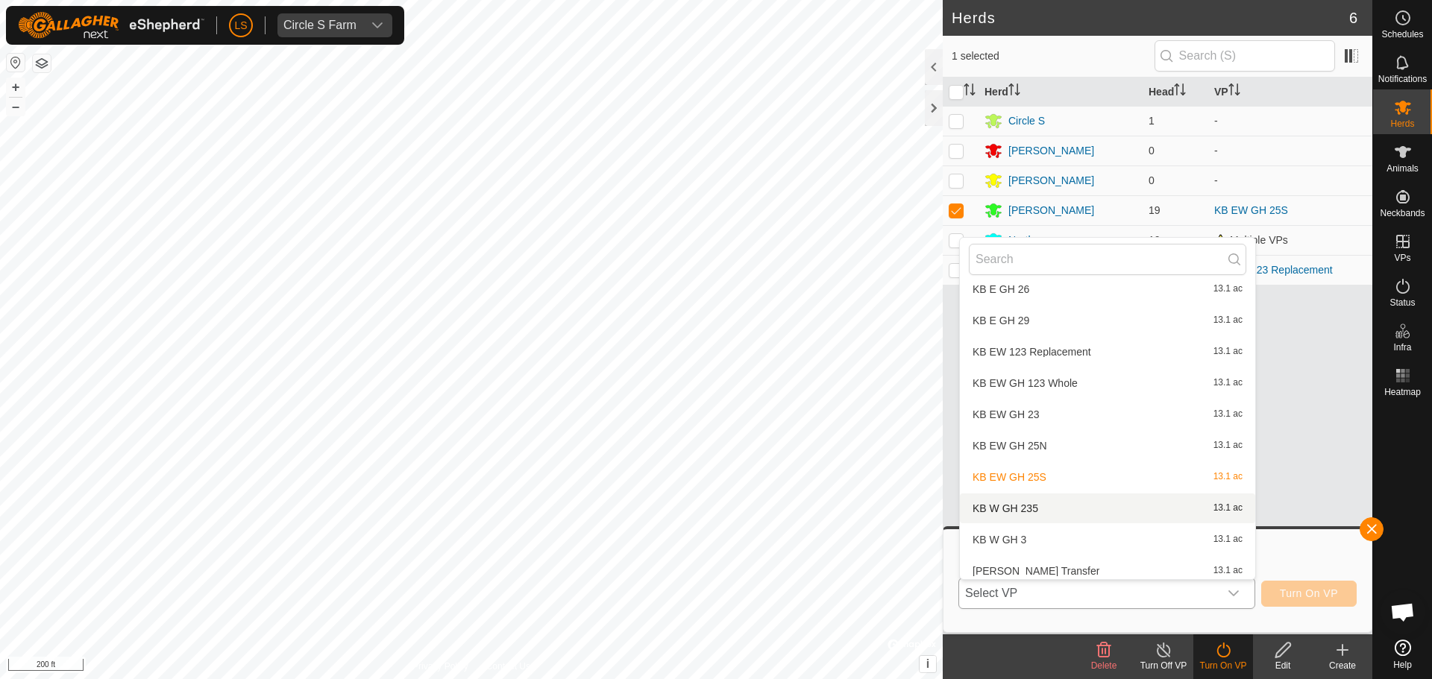
scroll to position [1028, 0]
click at [1051, 414] on li "KB EW GH 23 13.1 ac" at bounding box center [1107, 414] width 295 height 30
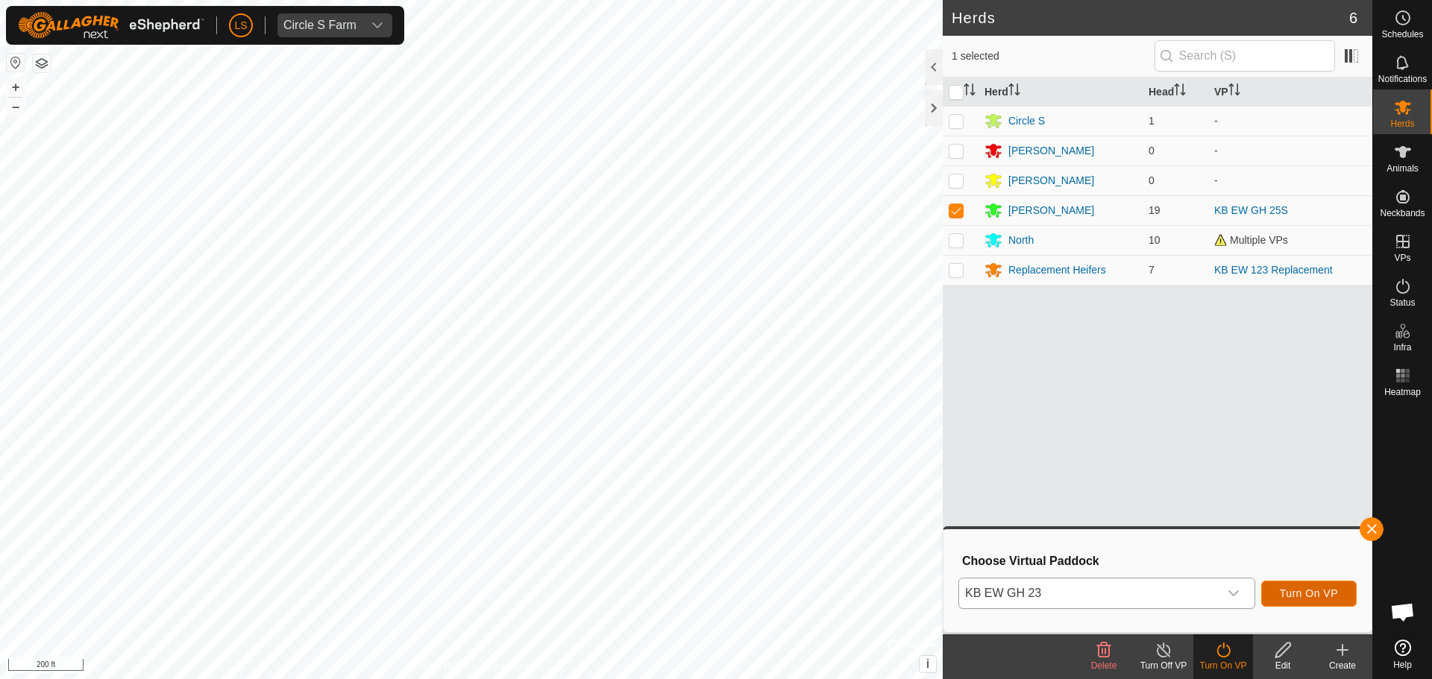
click at [1315, 592] on span "Turn On VP" at bounding box center [1309, 594] width 58 height 12
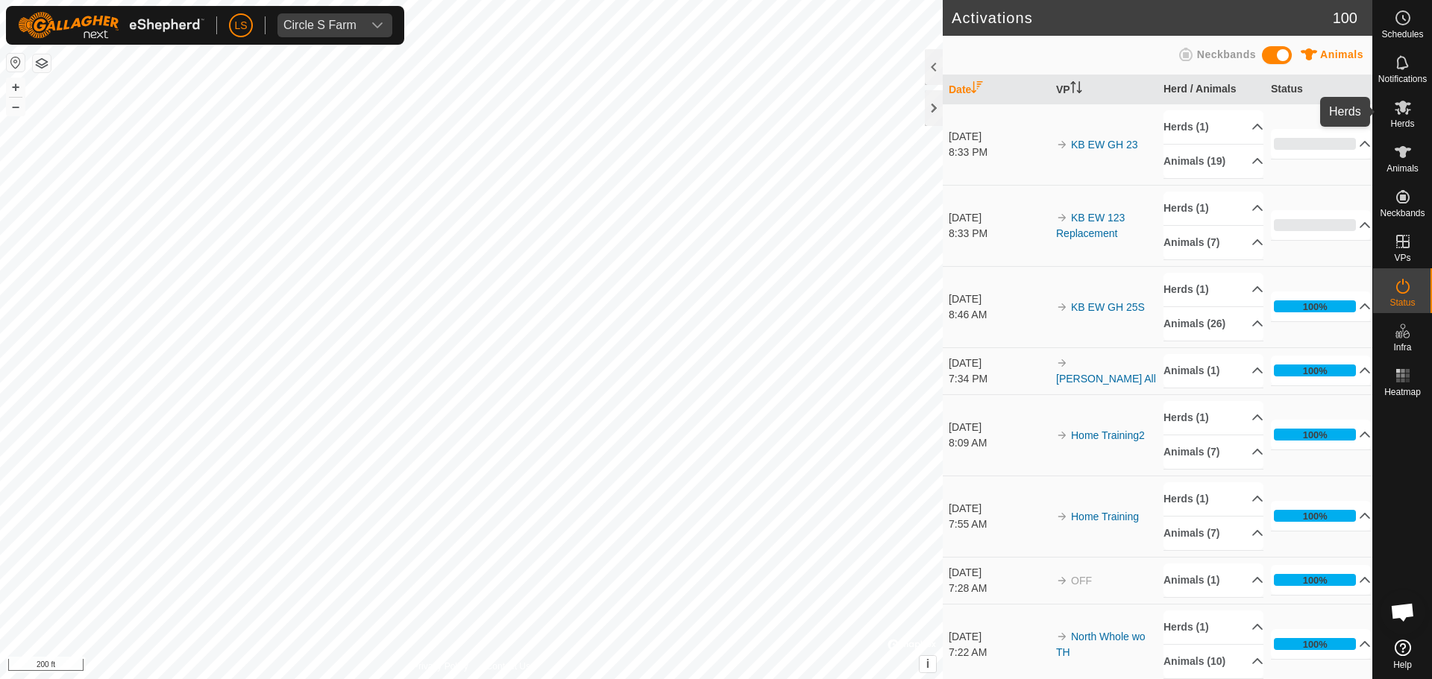
click at [1400, 119] on span "Herds" at bounding box center [1402, 123] width 24 height 9
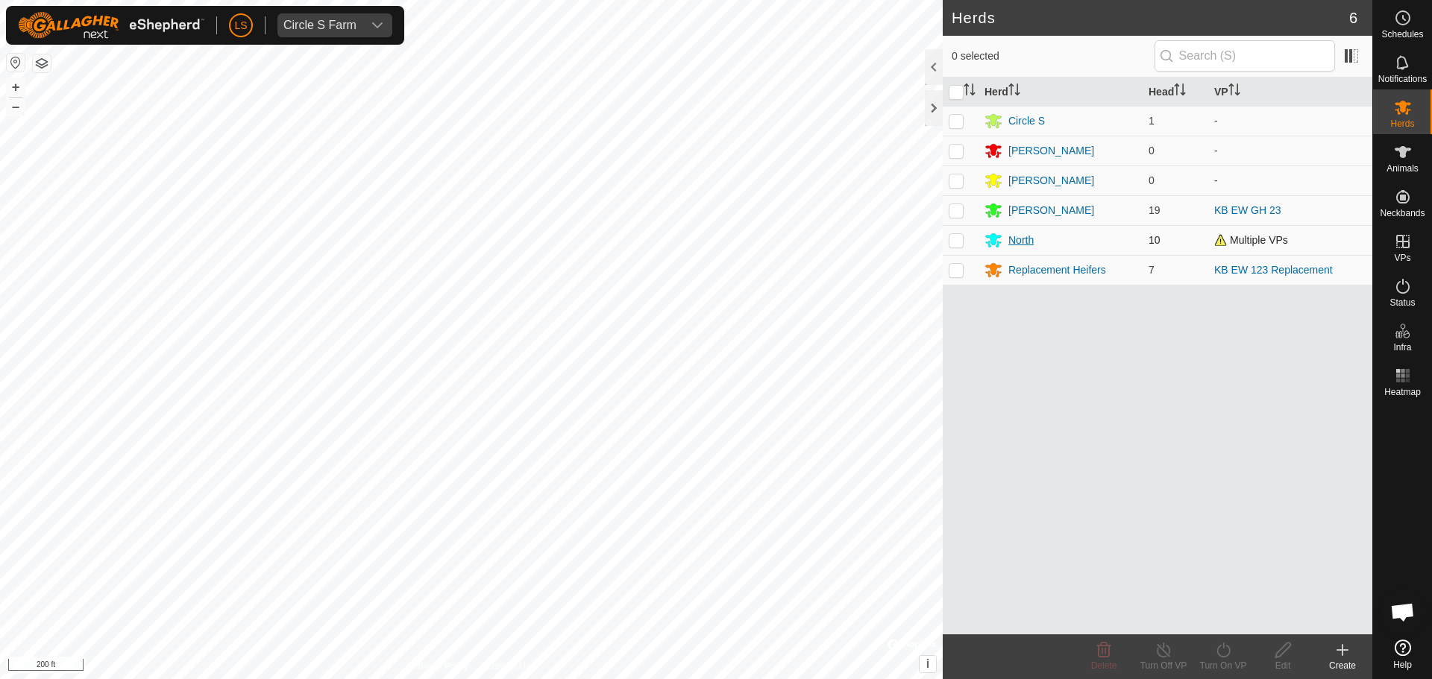
click at [1017, 241] on div "North" at bounding box center [1020, 241] width 25 height 16
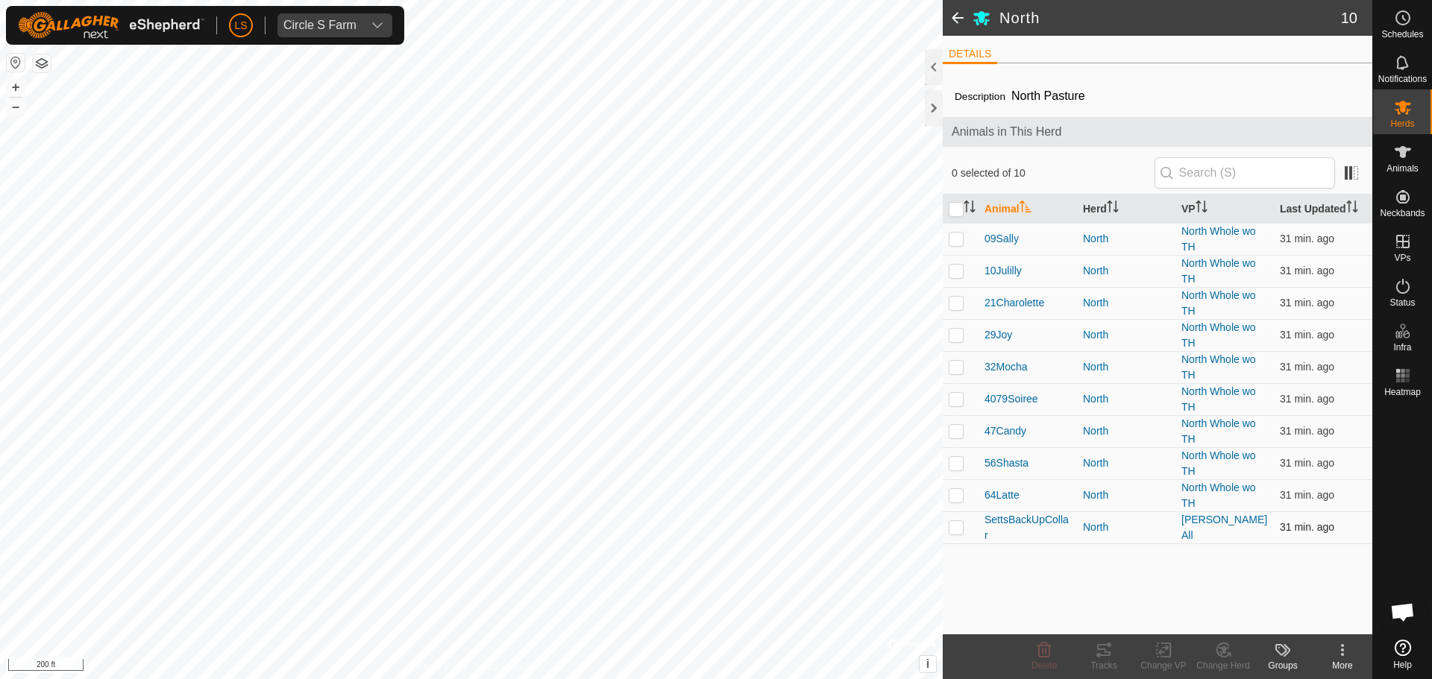
click at [954, 532] on p-checkbox at bounding box center [956, 527] width 15 height 12
click at [1216, 652] on icon at bounding box center [1222, 650] width 13 height 13
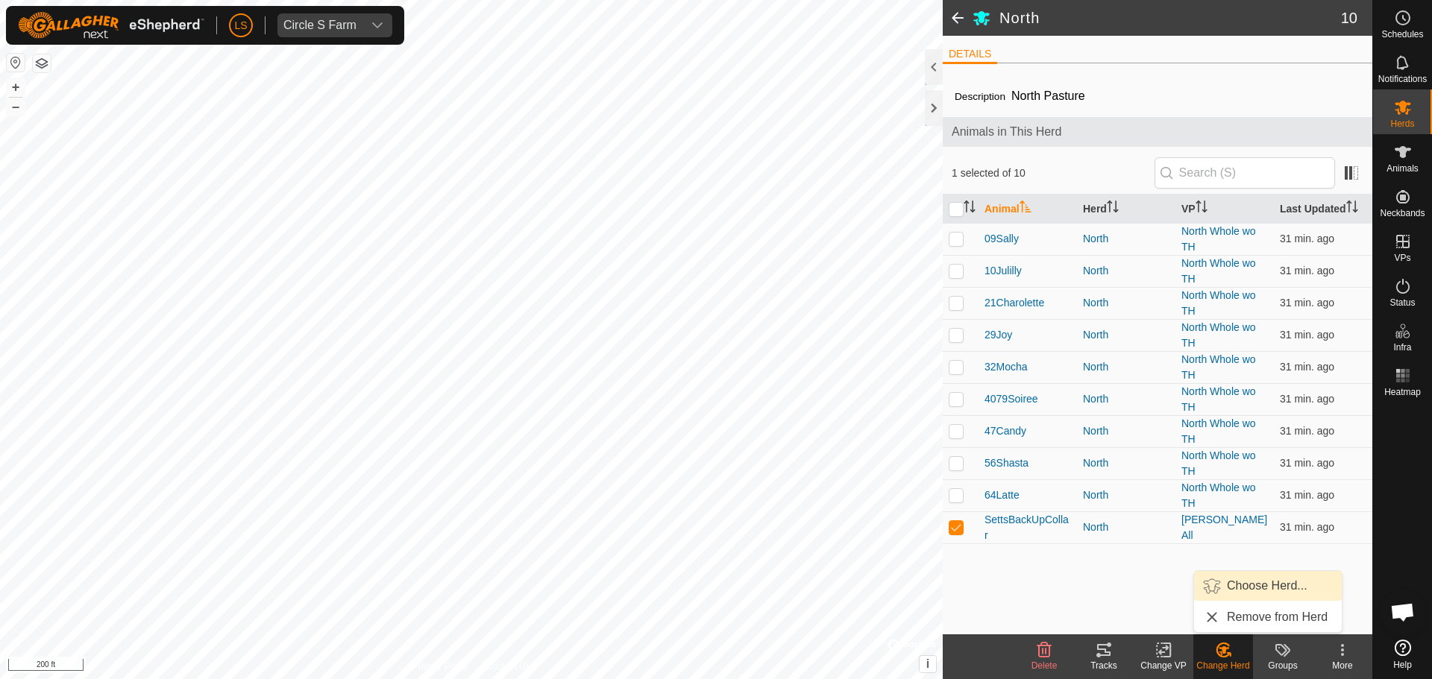
click at [1250, 588] on link "Choose Herd..." at bounding box center [1268, 586] width 148 height 30
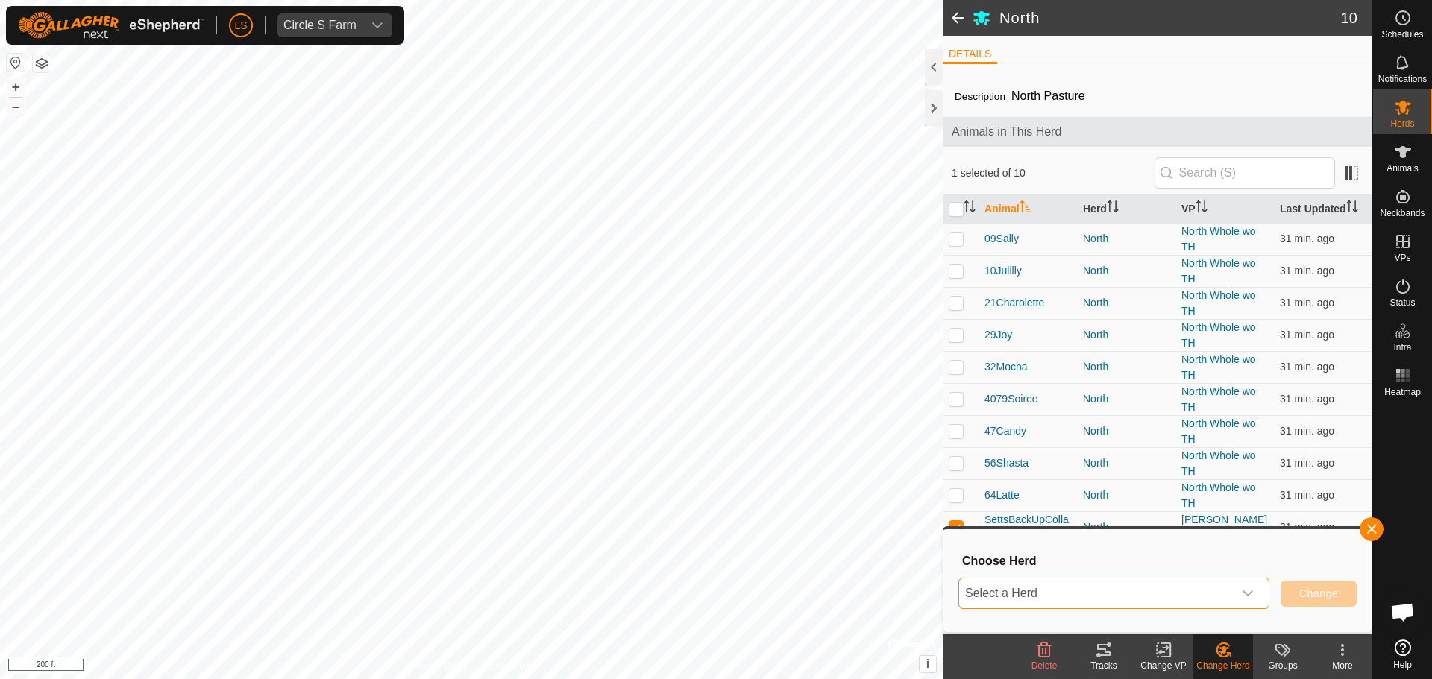
click at [1204, 608] on span "Select a Herd" at bounding box center [1096, 594] width 274 height 30
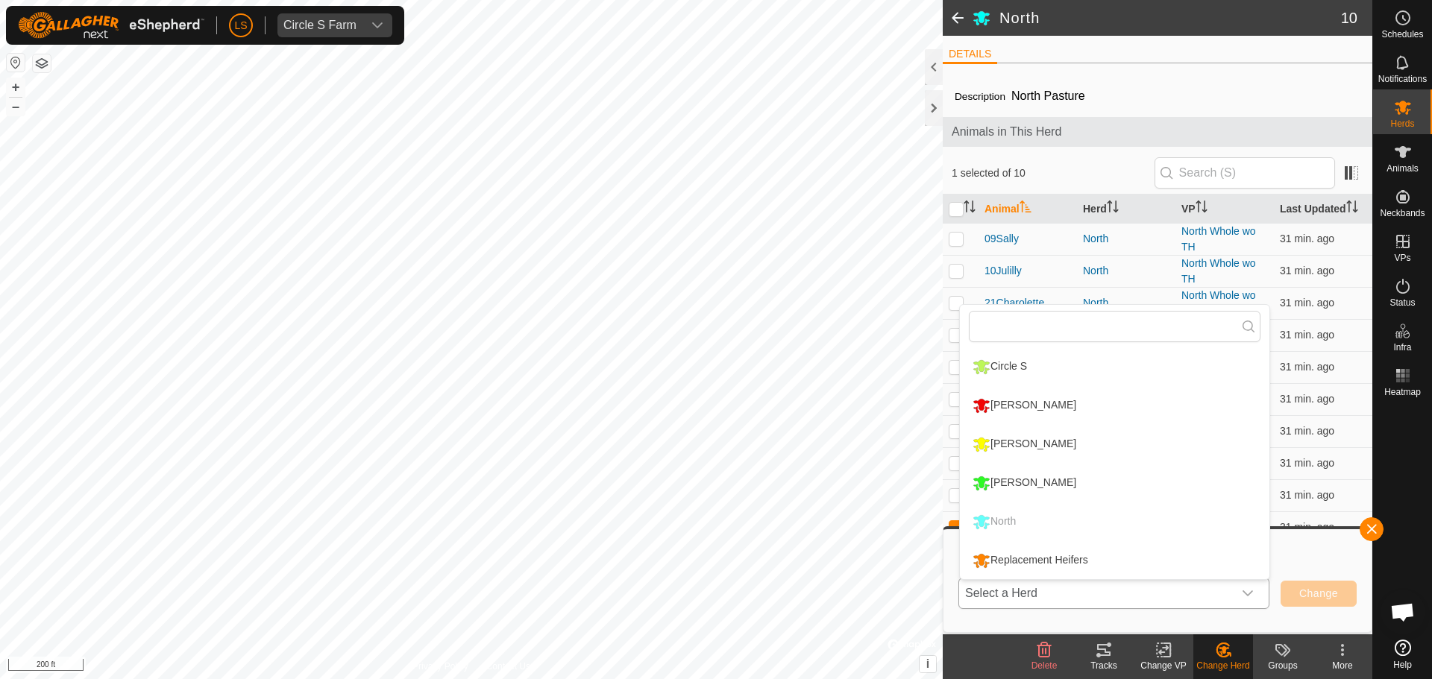
click at [1073, 403] on li "[PERSON_NAME]" at bounding box center [1114, 405] width 309 height 37
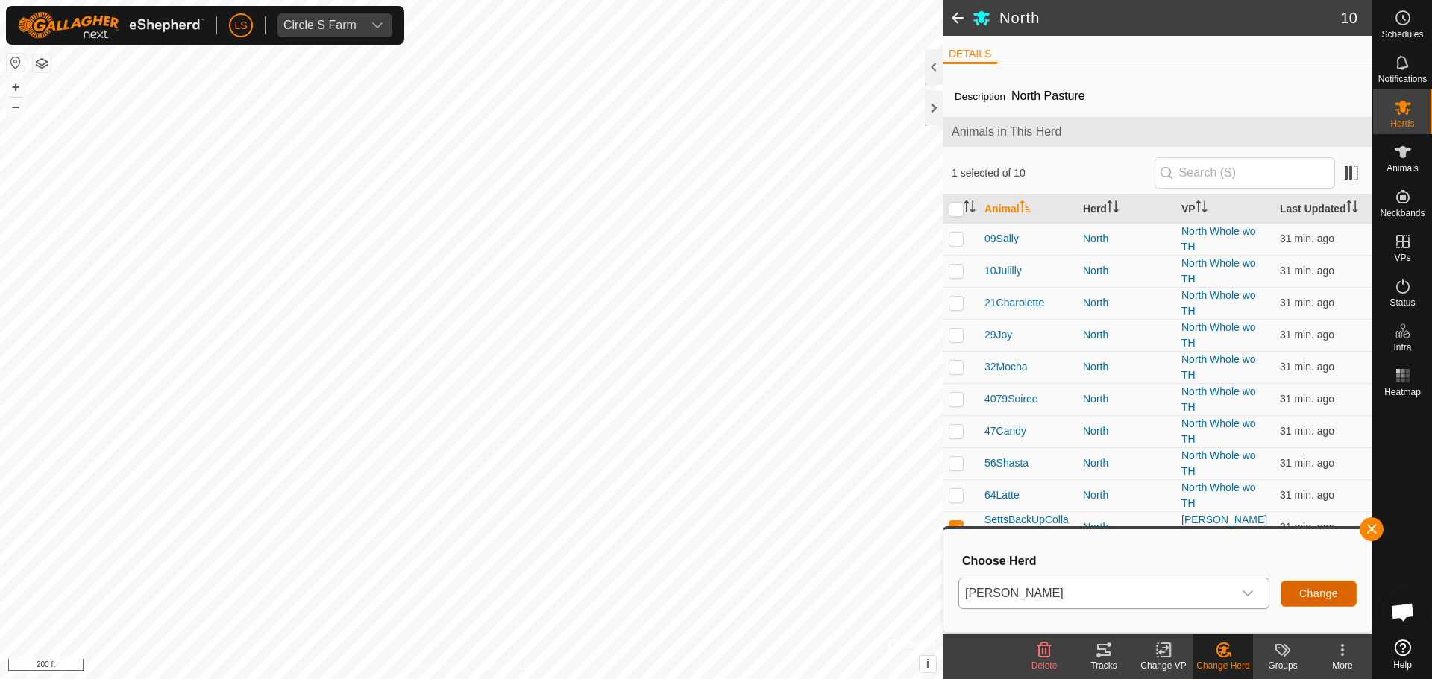
click at [1310, 590] on span "Change" at bounding box center [1318, 594] width 39 height 12
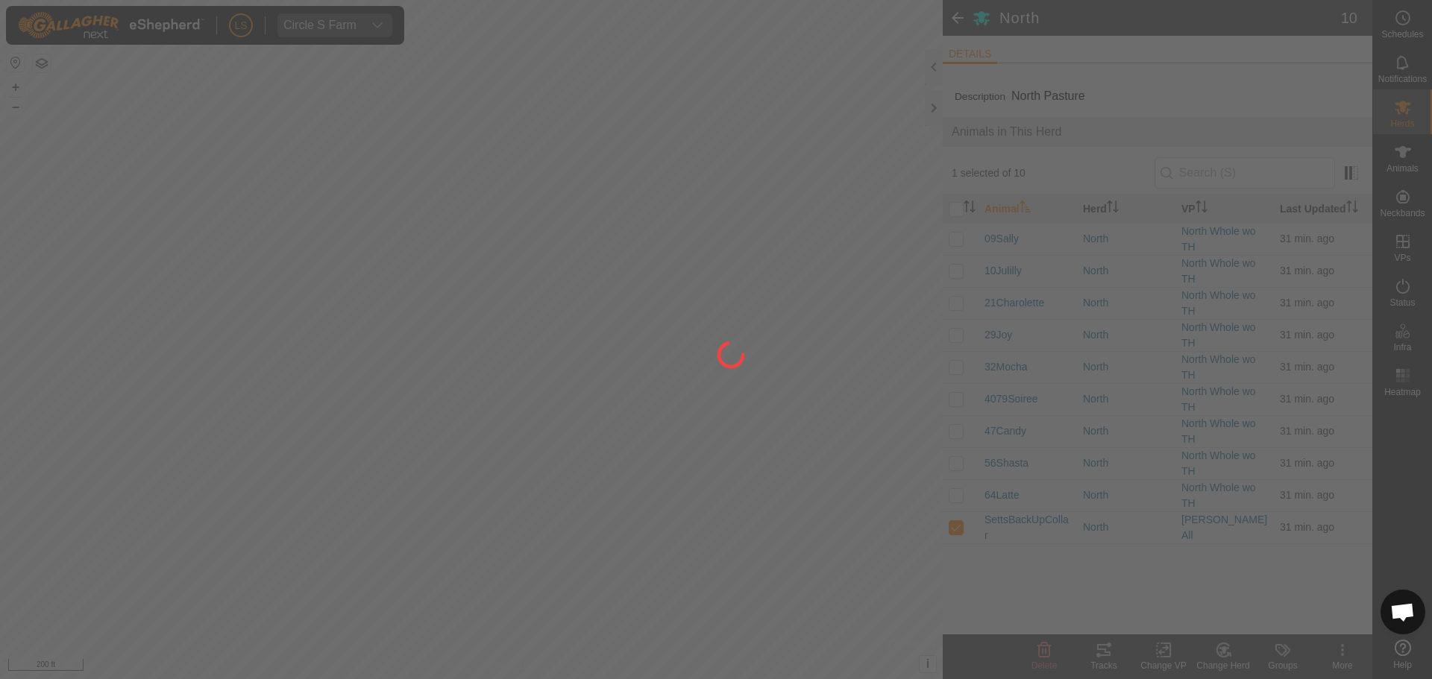
checkbox input "false"
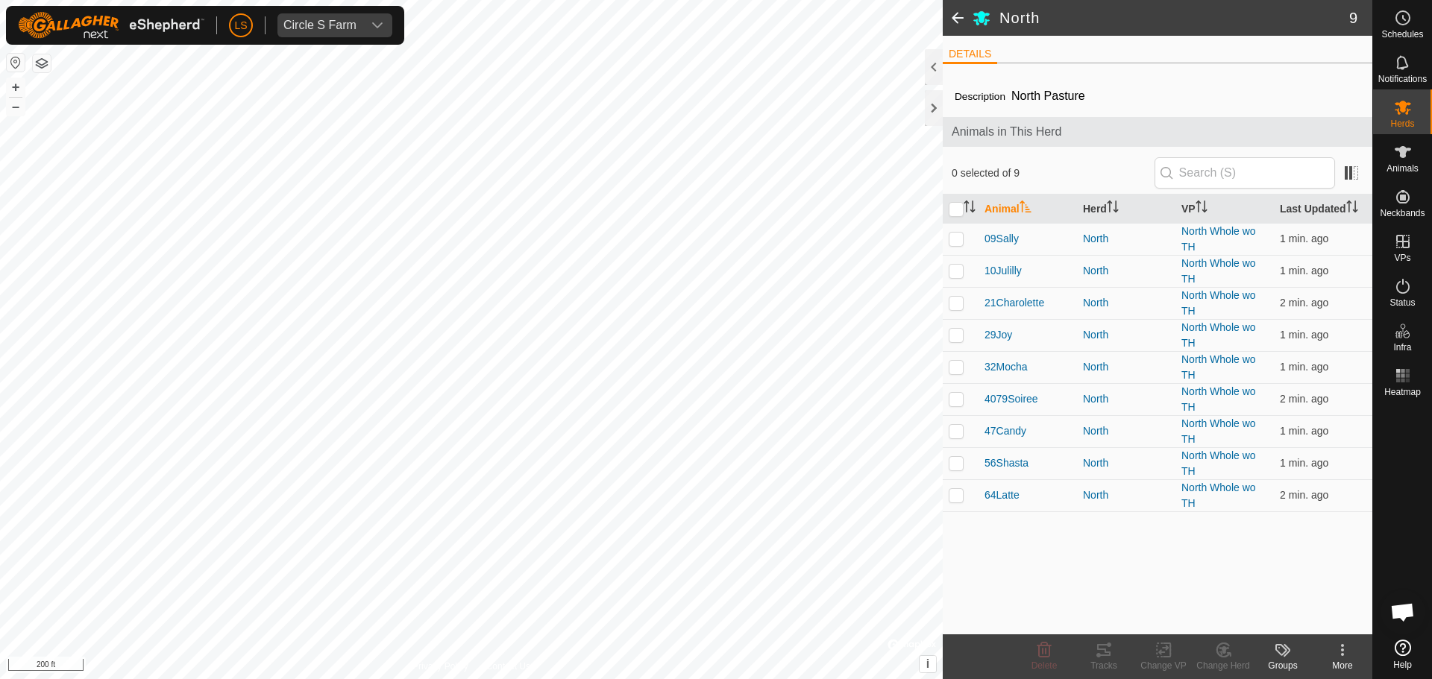
click at [959, 10] on span at bounding box center [958, 18] width 30 height 36
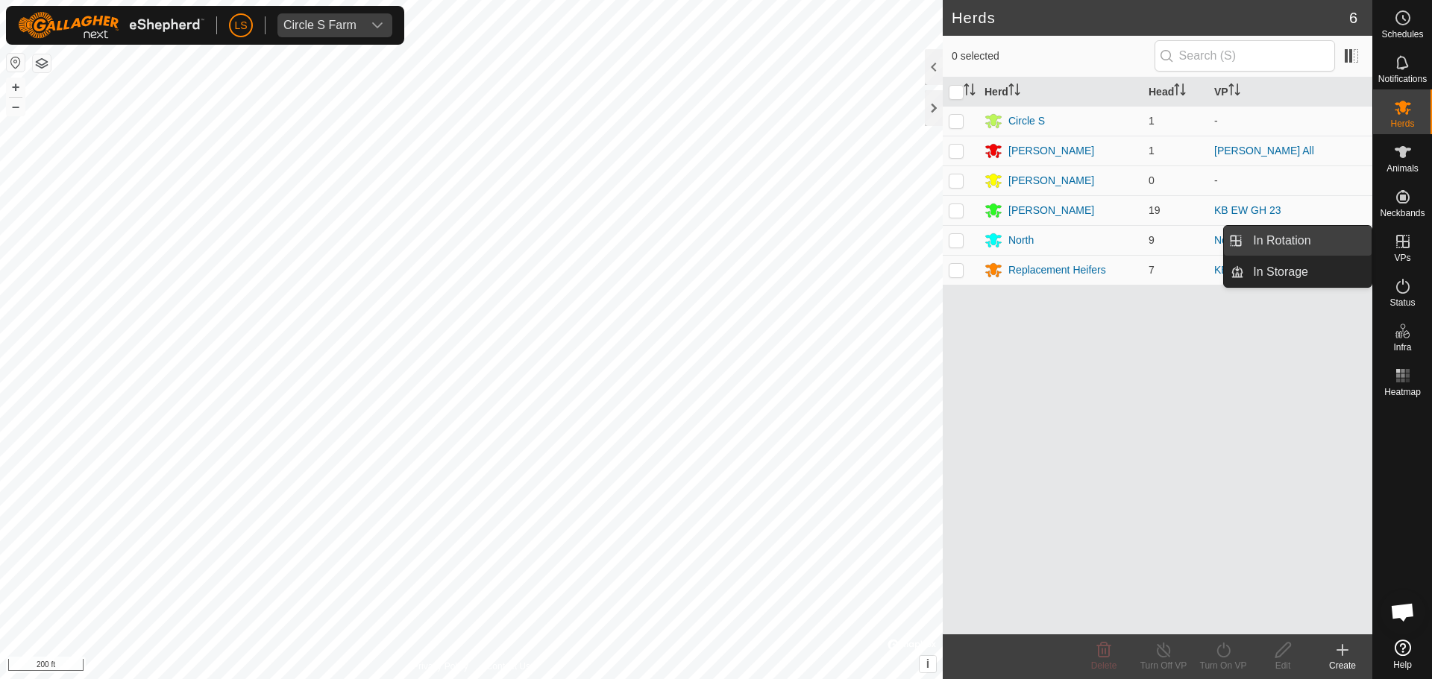
click at [1312, 239] on link "In Rotation" at bounding box center [1308, 241] width 128 height 30
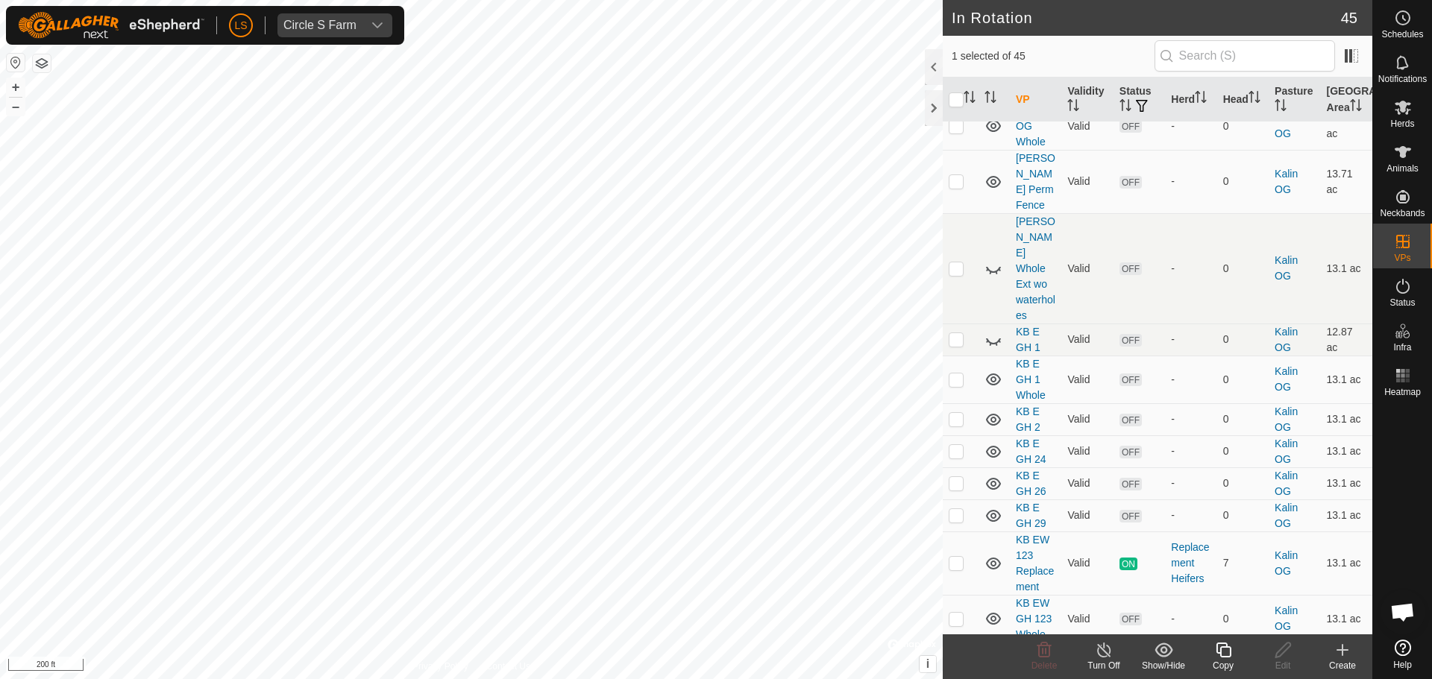
scroll to position [1110, 0]
click at [955, 656] on p-checkbox at bounding box center [956, 662] width 15 height 12
checkbox input "false"
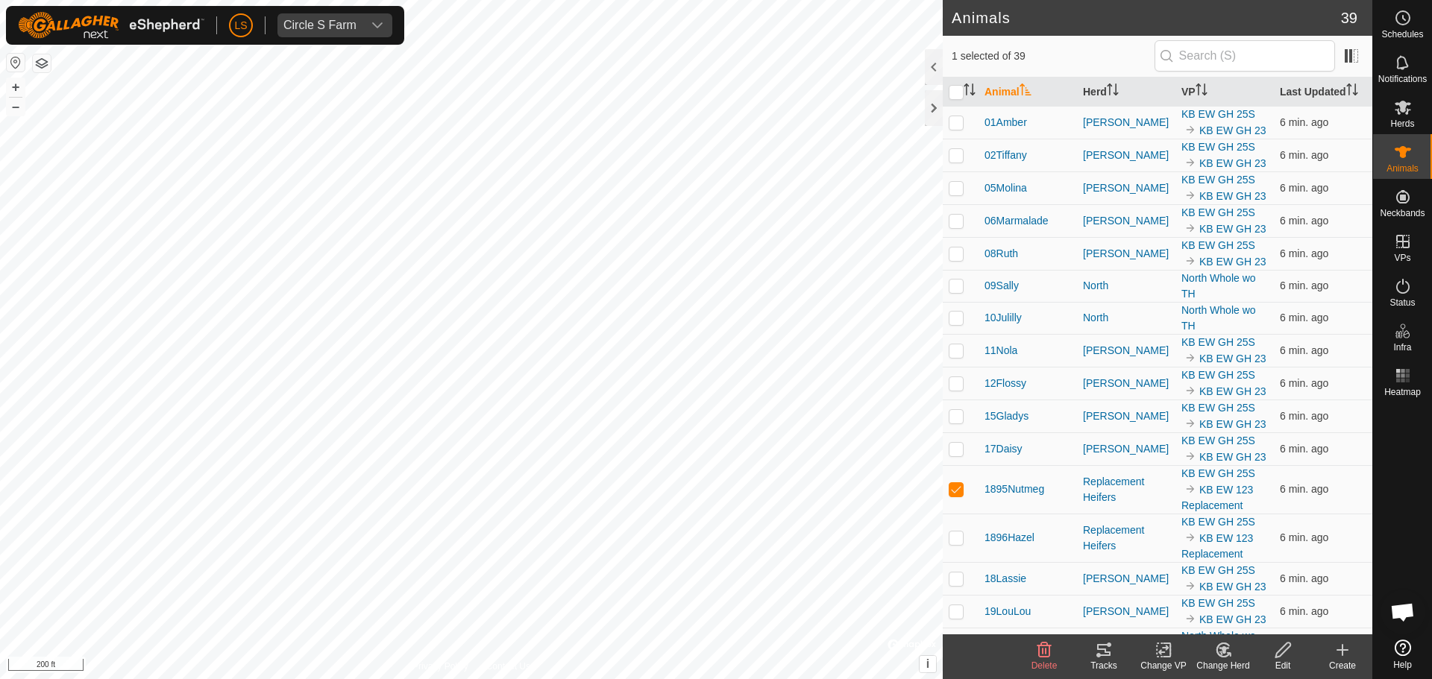
checkbox input "false"
click at [1409, 113] on icon at bounding box center [1403, 107] width 18 height 18
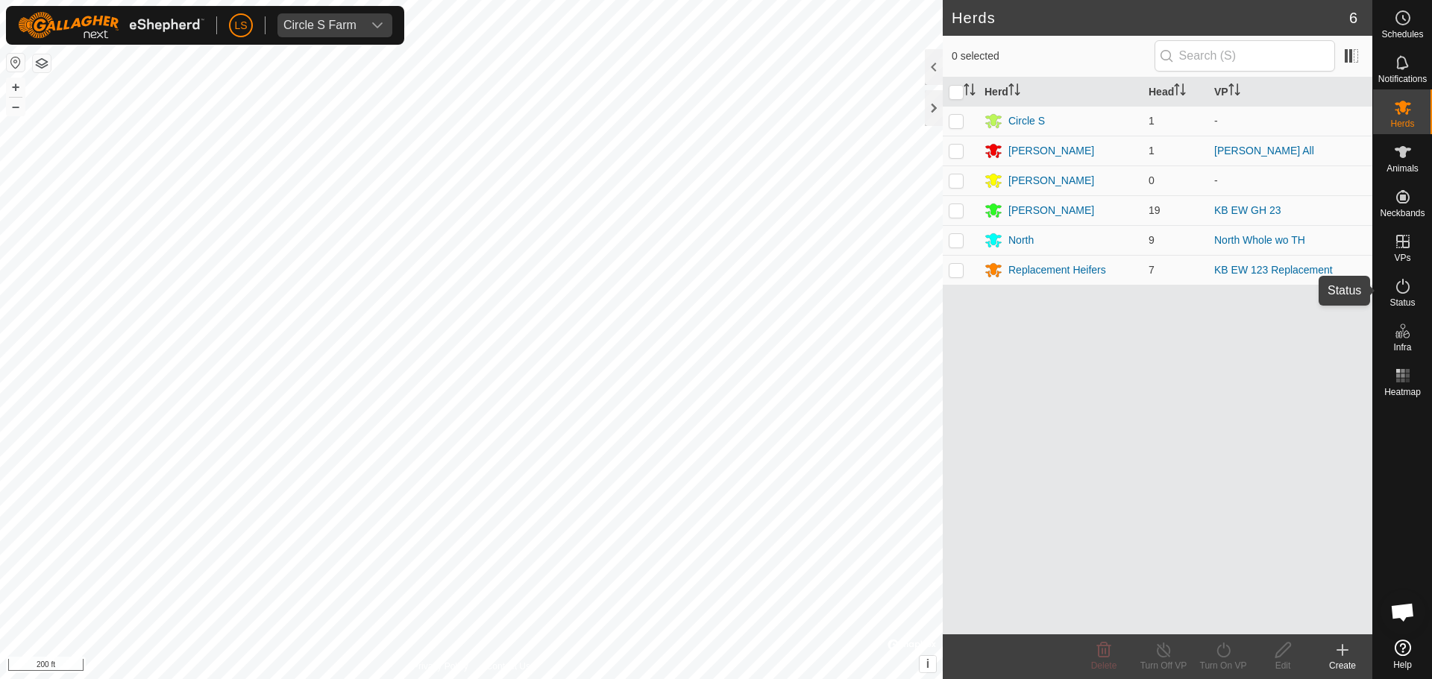
click at [1398, 292] on icon at bounding box center [1403, 286] width 18 height 18
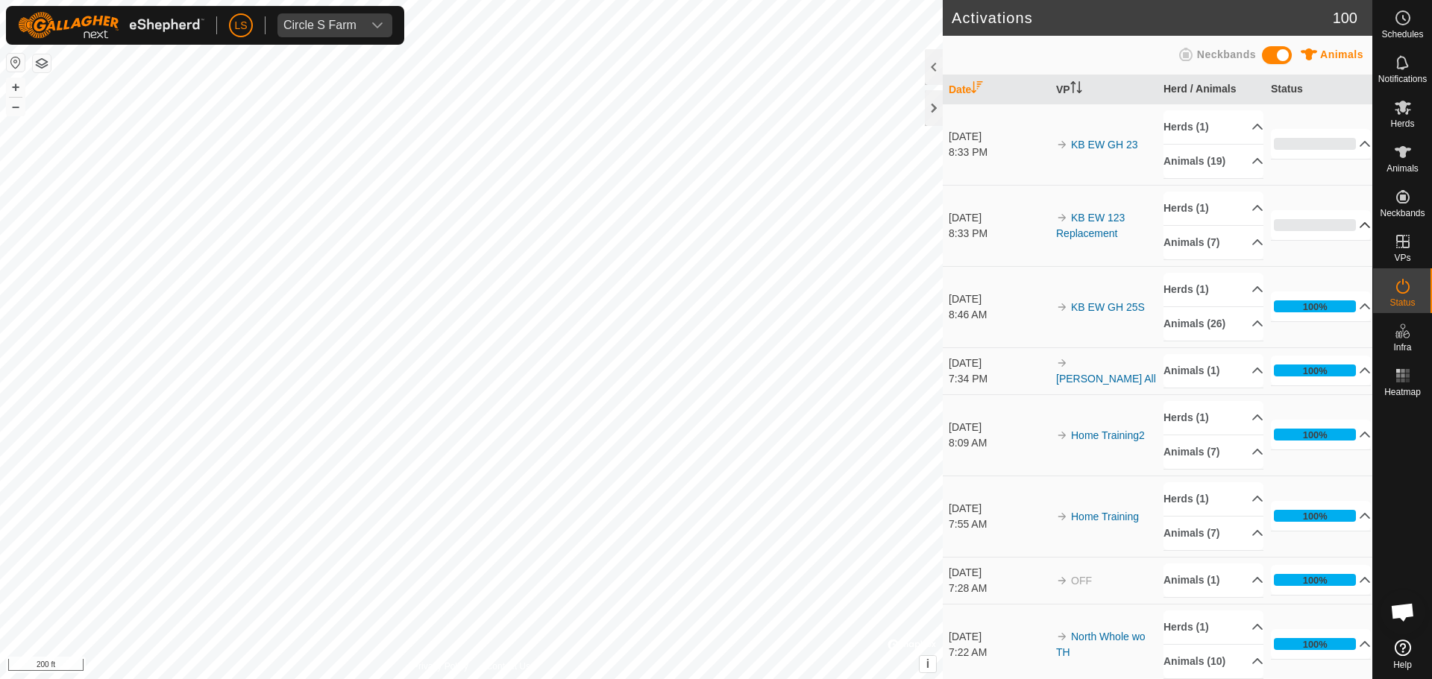
click at [1321, 230] on p-accordion-header "0%" at bounding box center [1321, 225] width 100 height 30
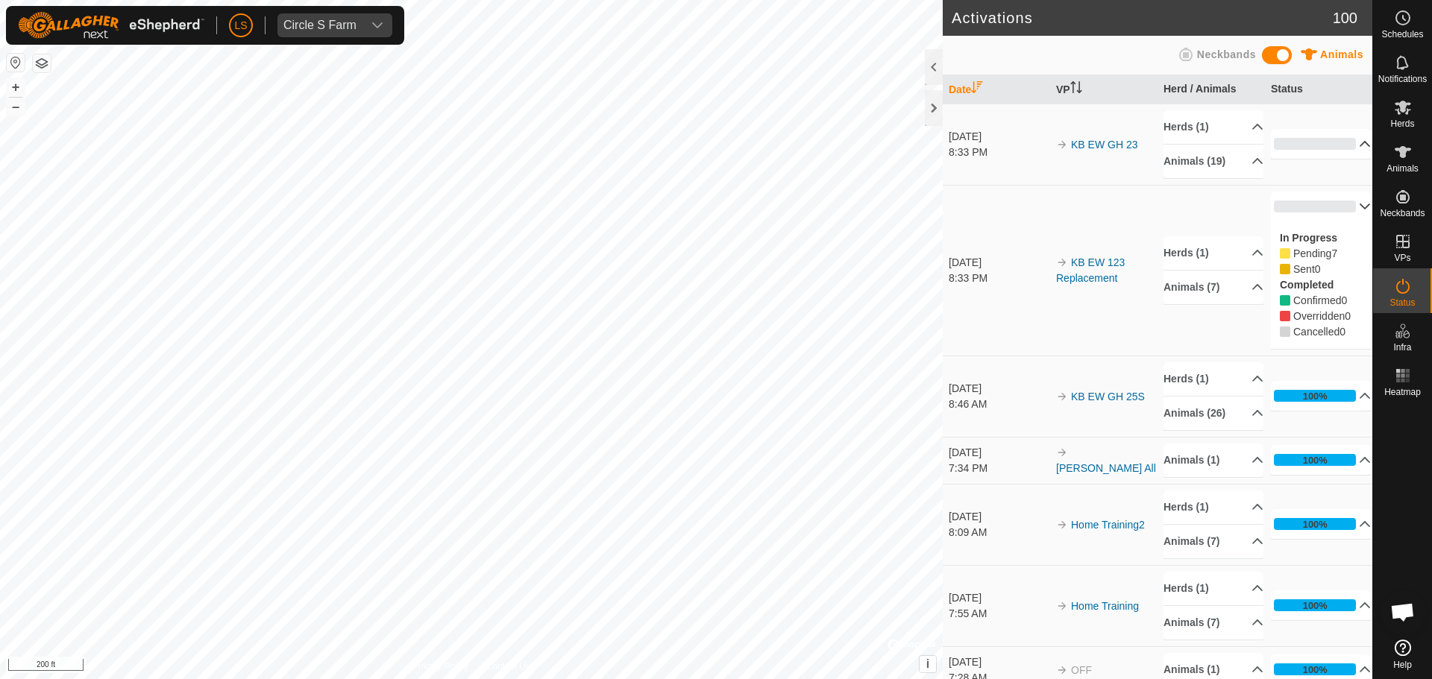
click at [1343, 135] on p-accordion-header "0%" at bounding box center [1321, 144] width 100 height 30
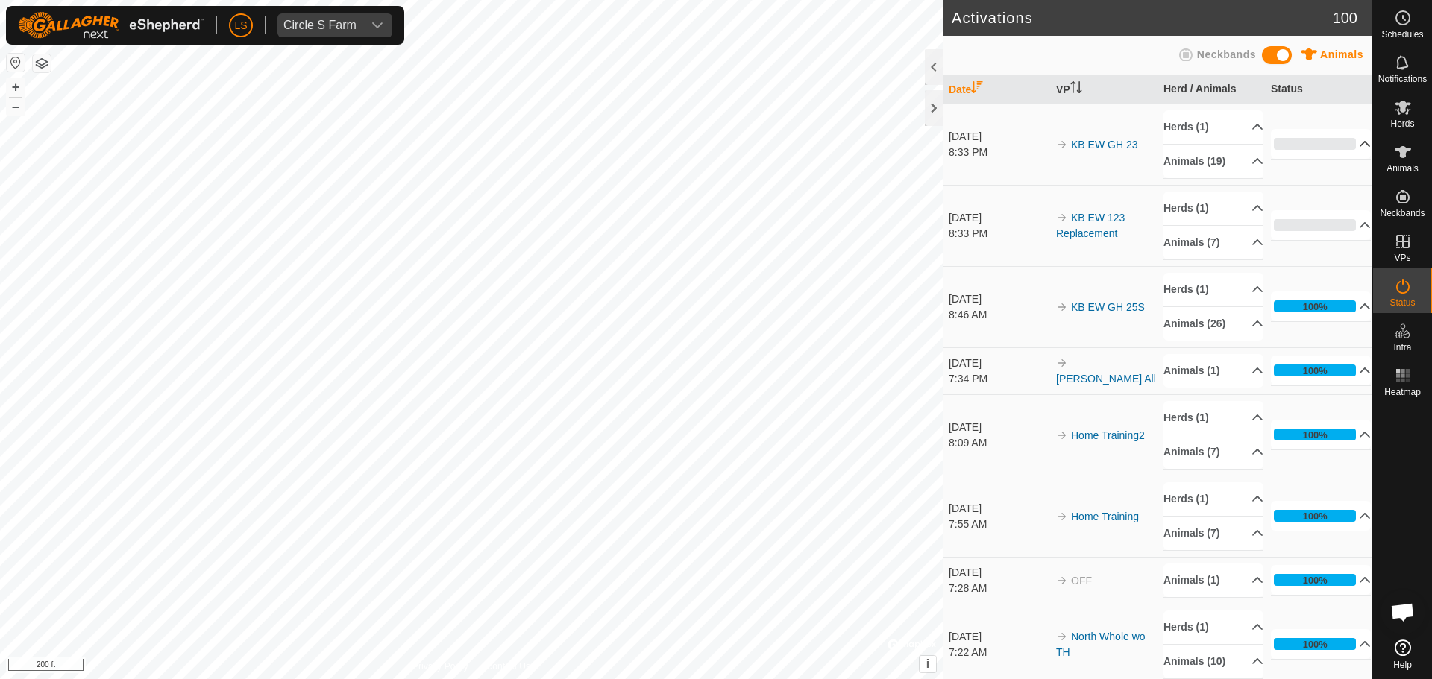
click at [1336, 147] on p-accordion-header "0%" at bounding box center [1321, 144] width 100 height 30
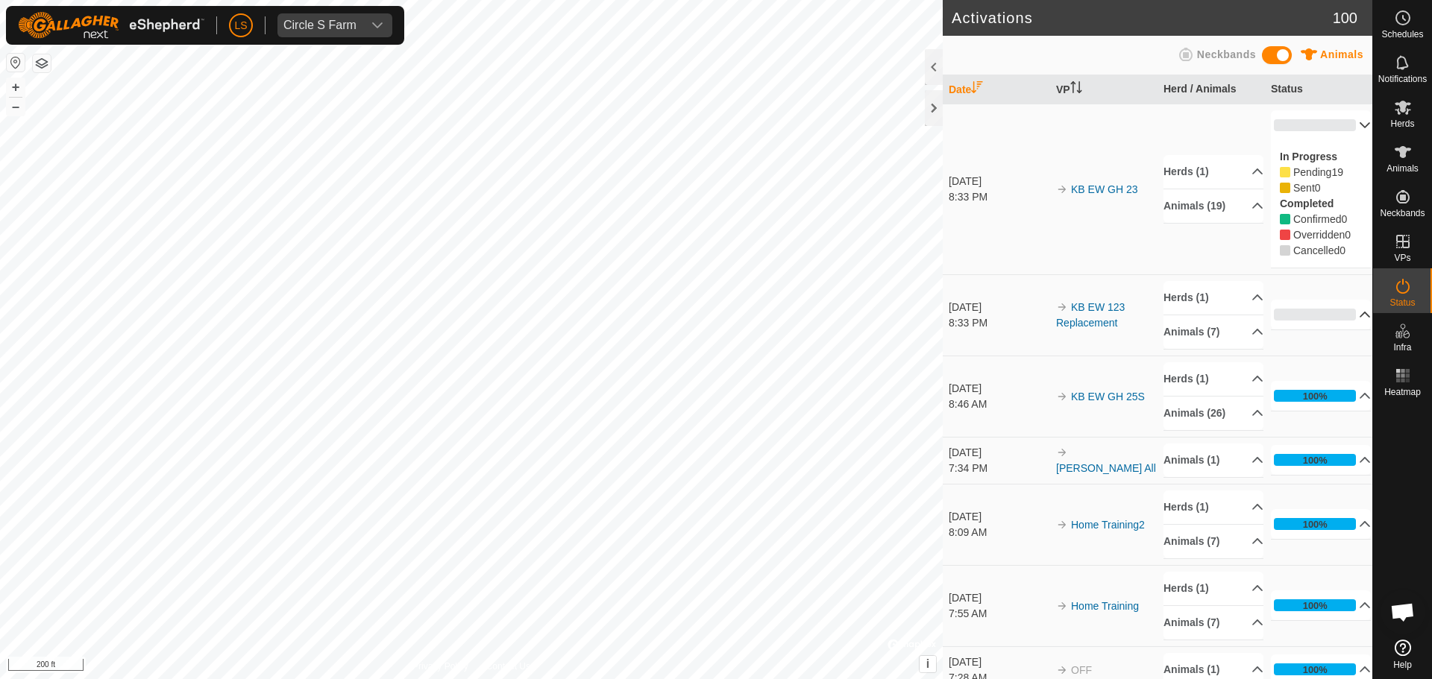
click at [1348, 315] on p-accordion-header "0%" at bounding box center [1321, 315] width 100 height 30
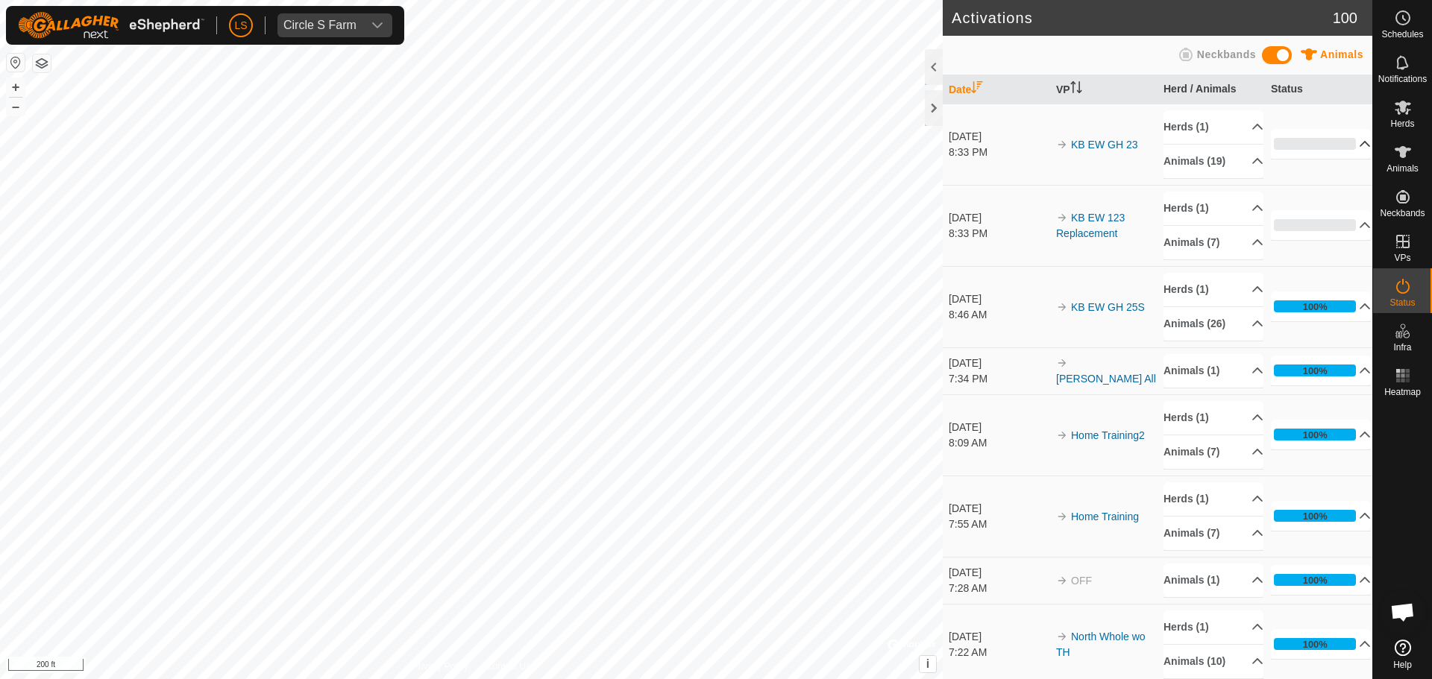
click at [1355, 145] on p-accordion-header "0%" at bounding box center [1321, 144] width 100 height 30
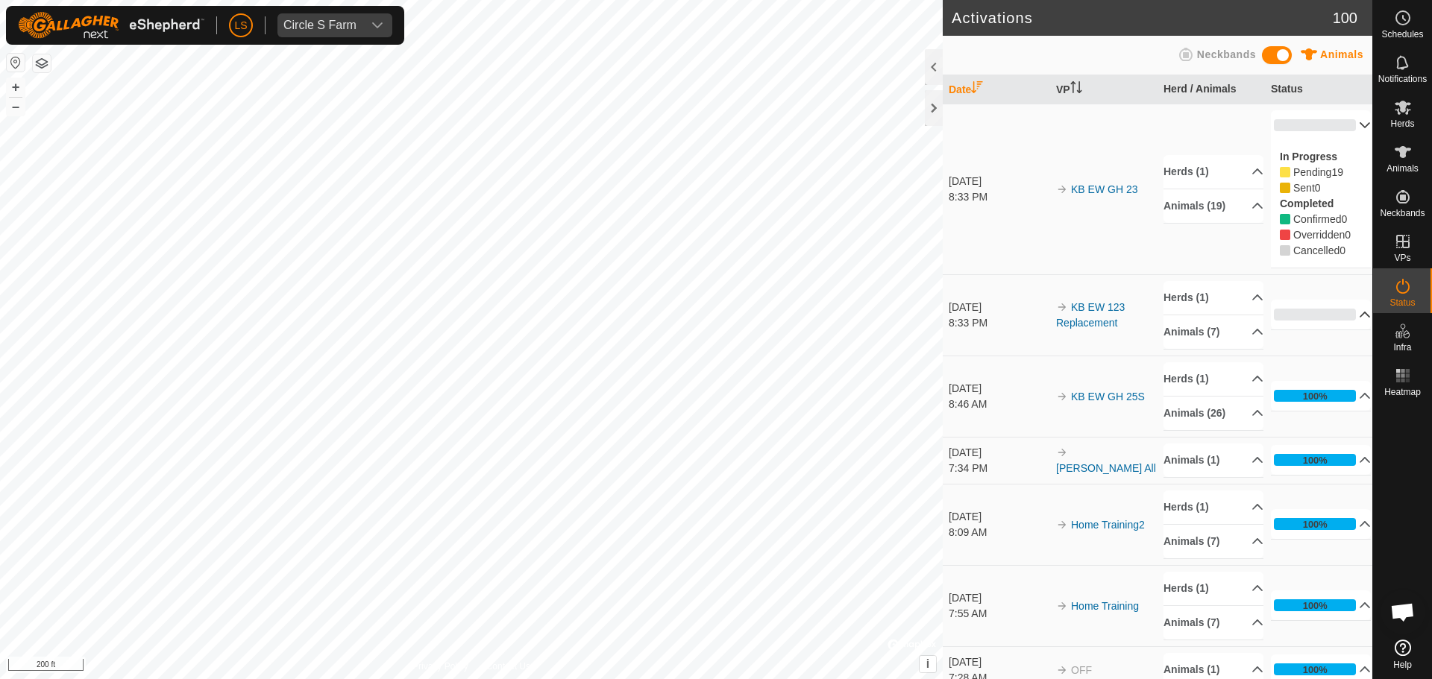
click at [1351, 312] on p-accordion-header "0%" at bounding box center [1321, 315] width 100 height 30
